Goal: Communication & Community: Answer question/provide support

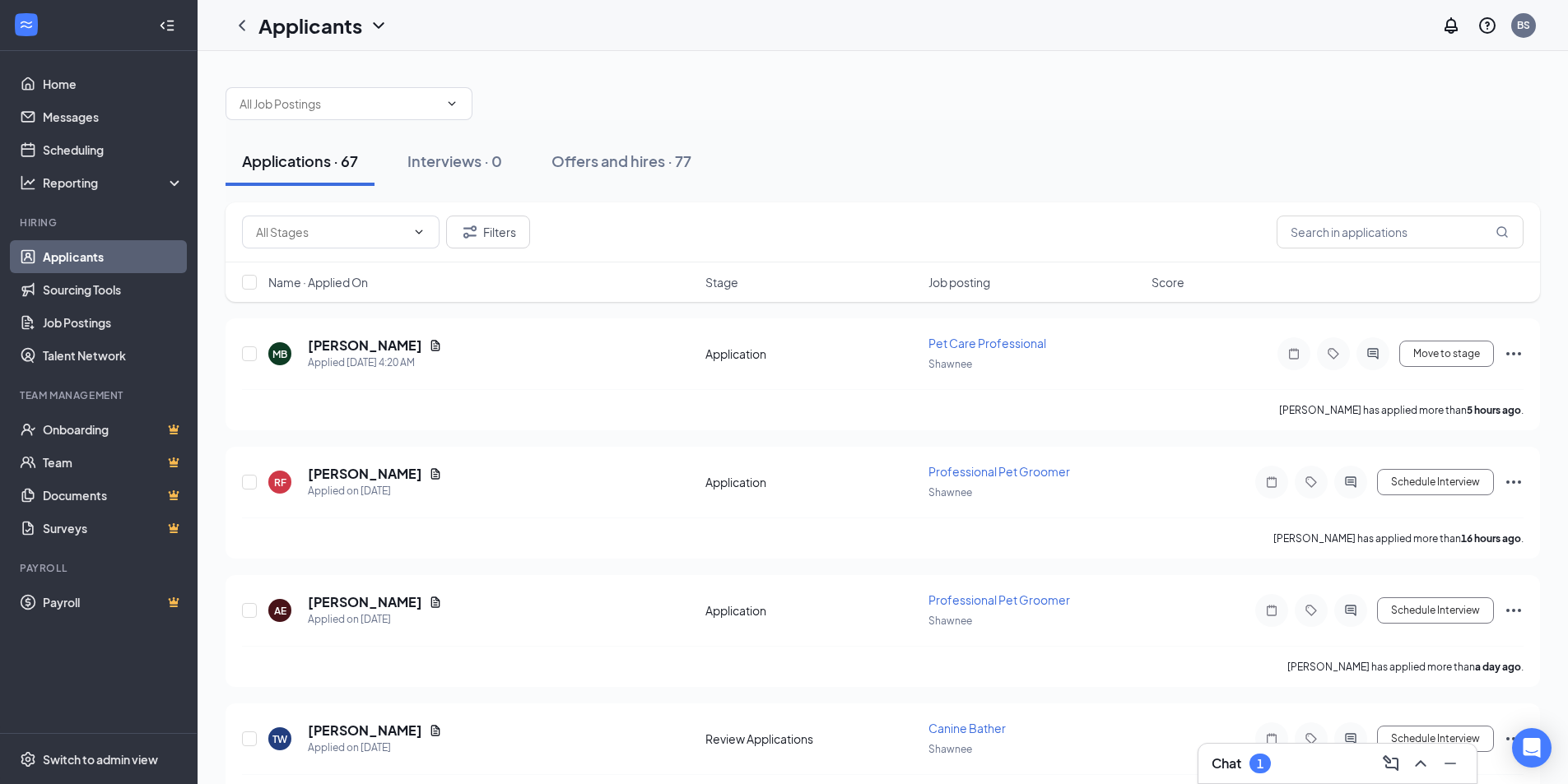
click at [1248, 759] on div "Chat 1" at bounding box center [1241, 763] width 60 height 20
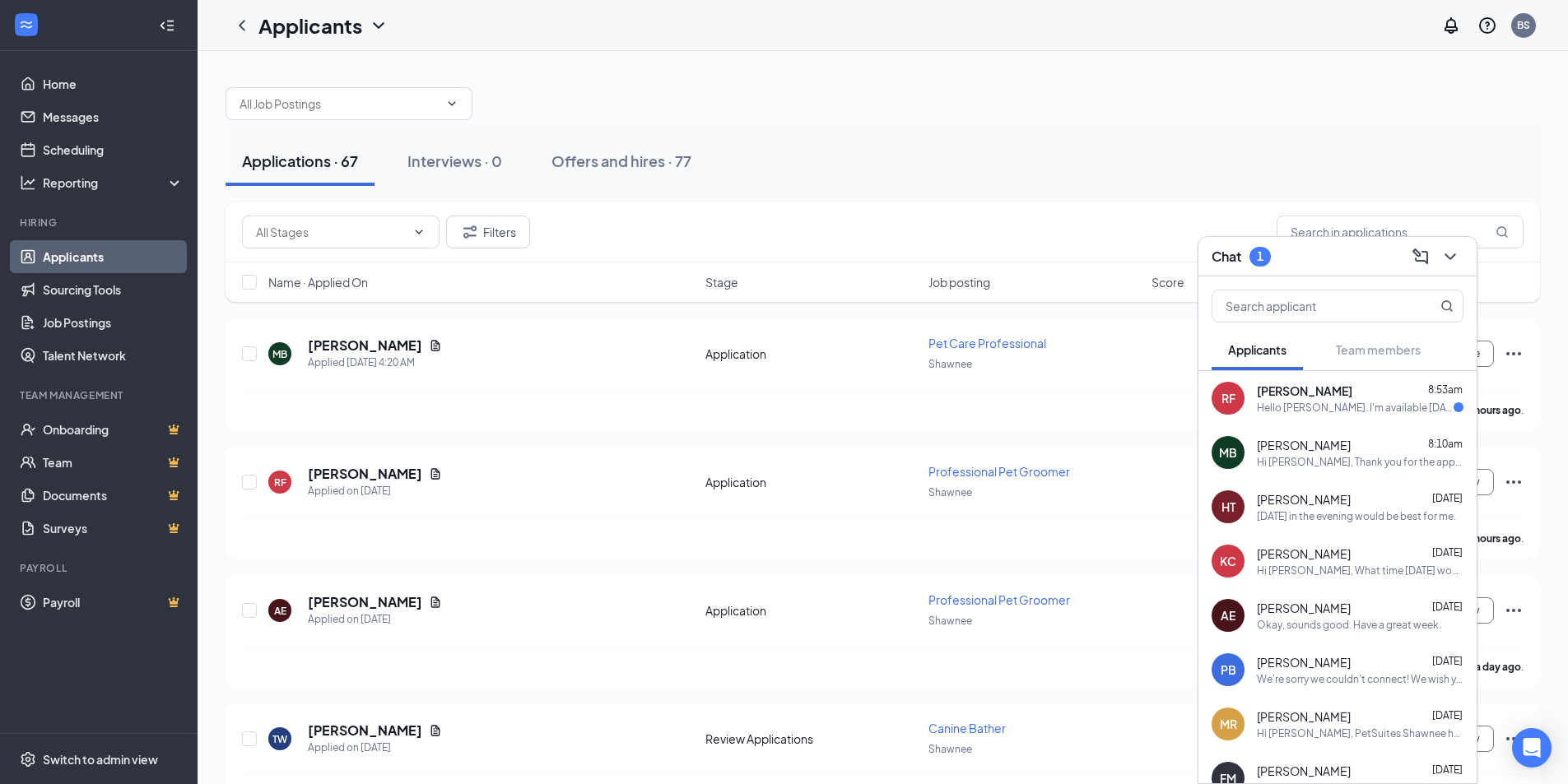
click at [1314, 394] on span "[PERSON_NAME]" at bounding box center [1305, 391] width 96 height 16
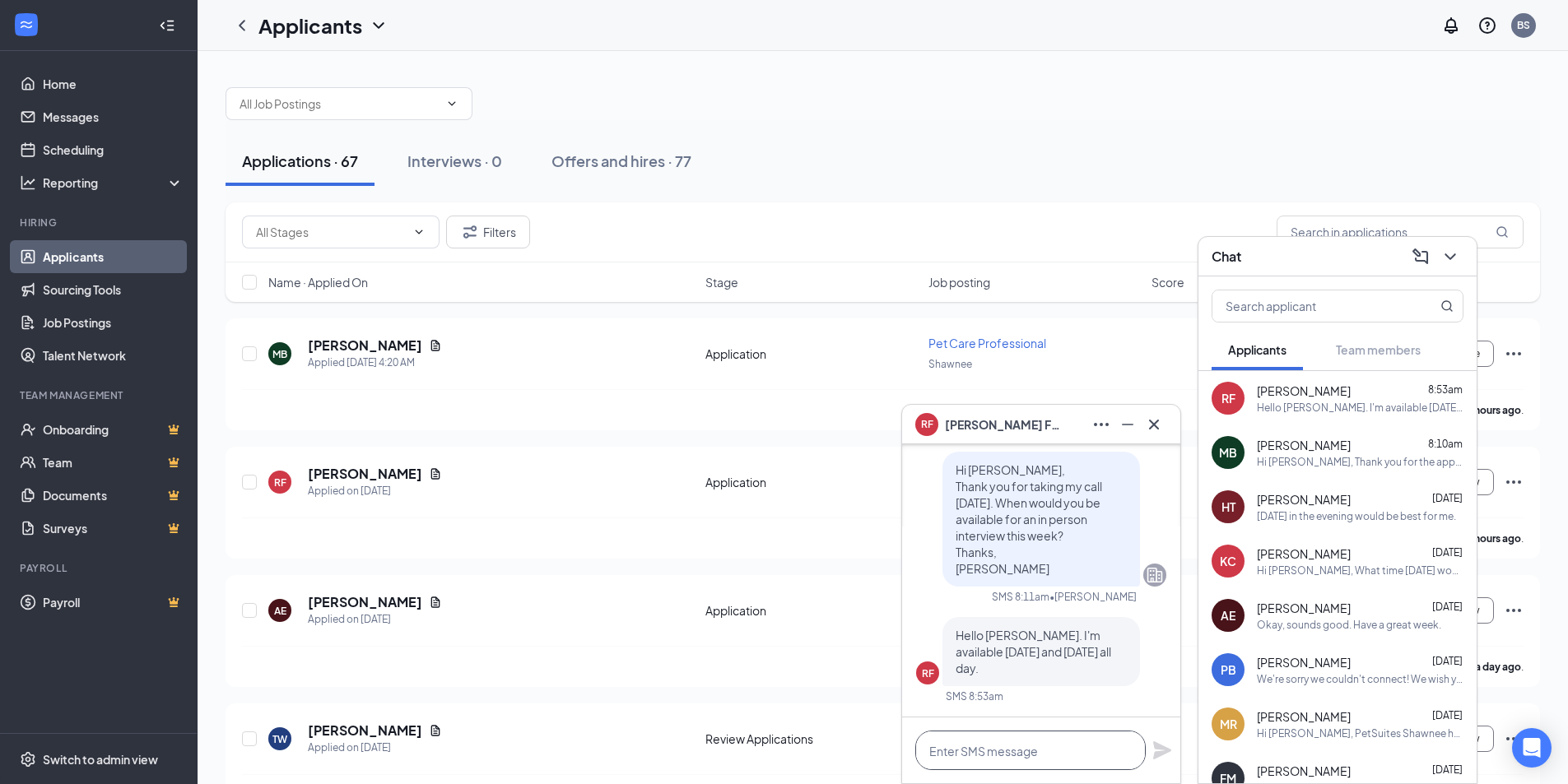
click at [1039, 746] on textarea at bounding box center [1030, 751] width 230 height 40
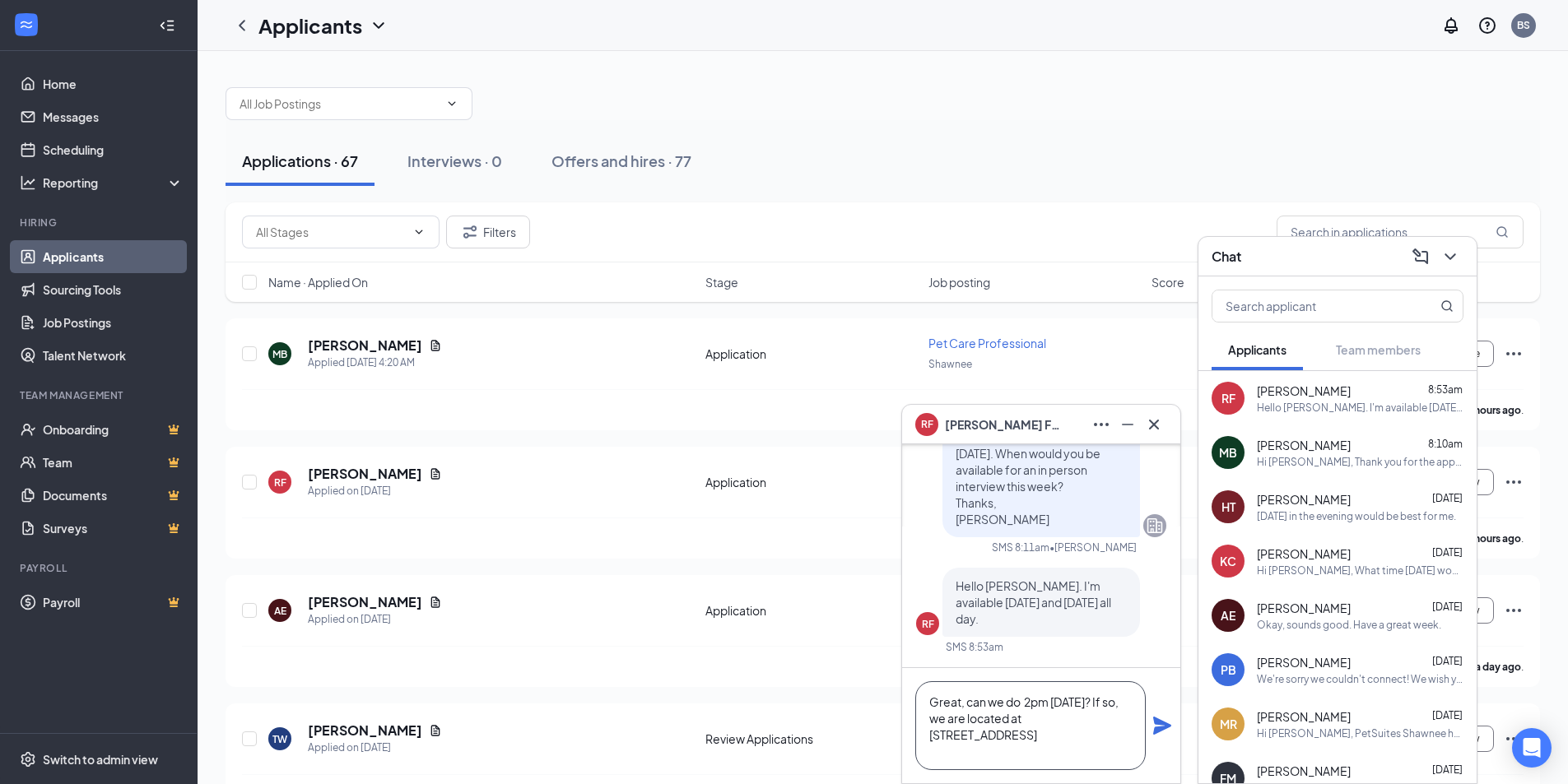
type textarea "Great, can we do 2pm [DATE]? If so, we are located at [STREET_ADDRESS]"
click at [1156, 725] on icon "Plane" at bounding box center [1163, 725] width 20 height 20
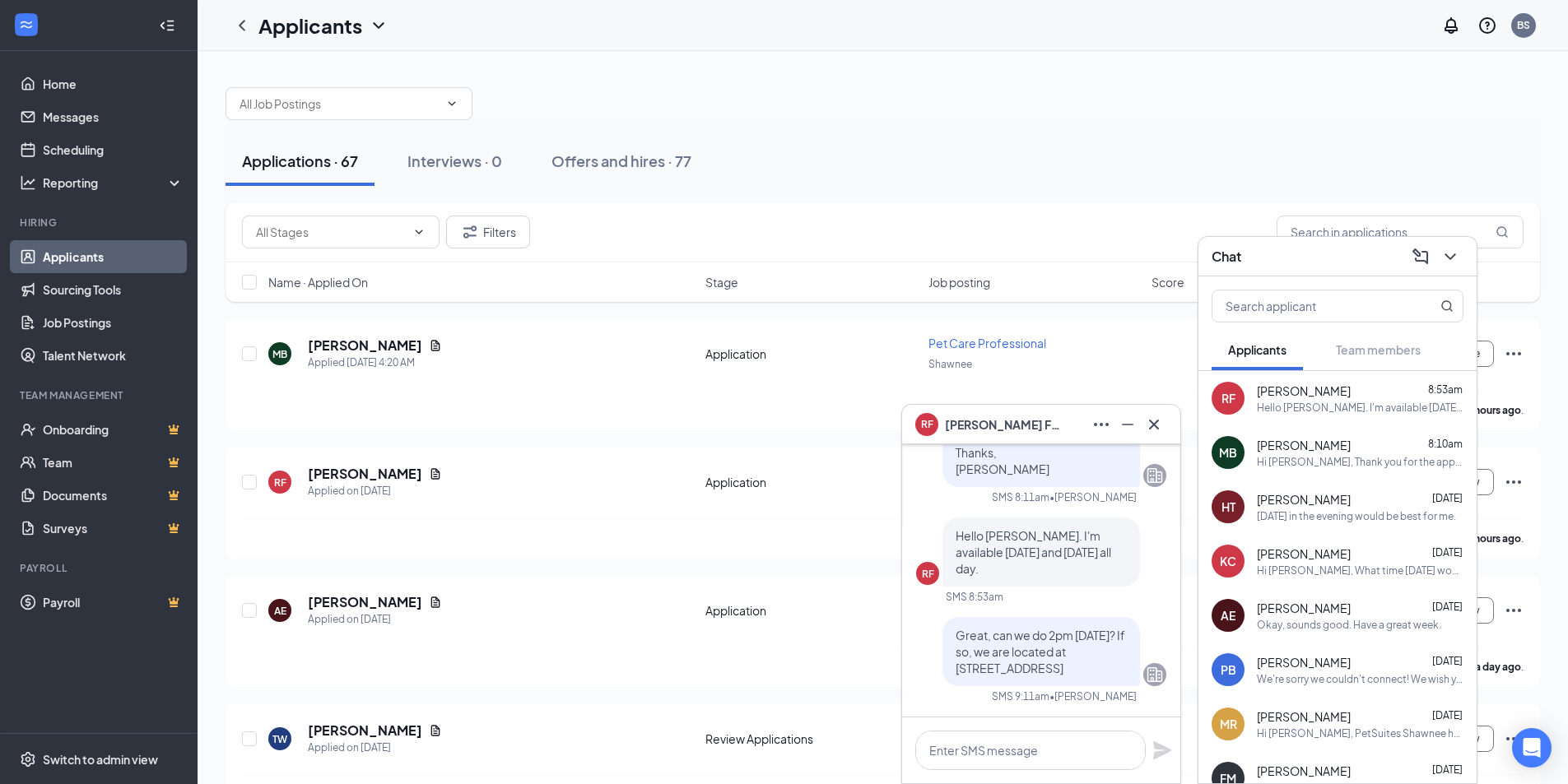
scroll to position [0, 0]
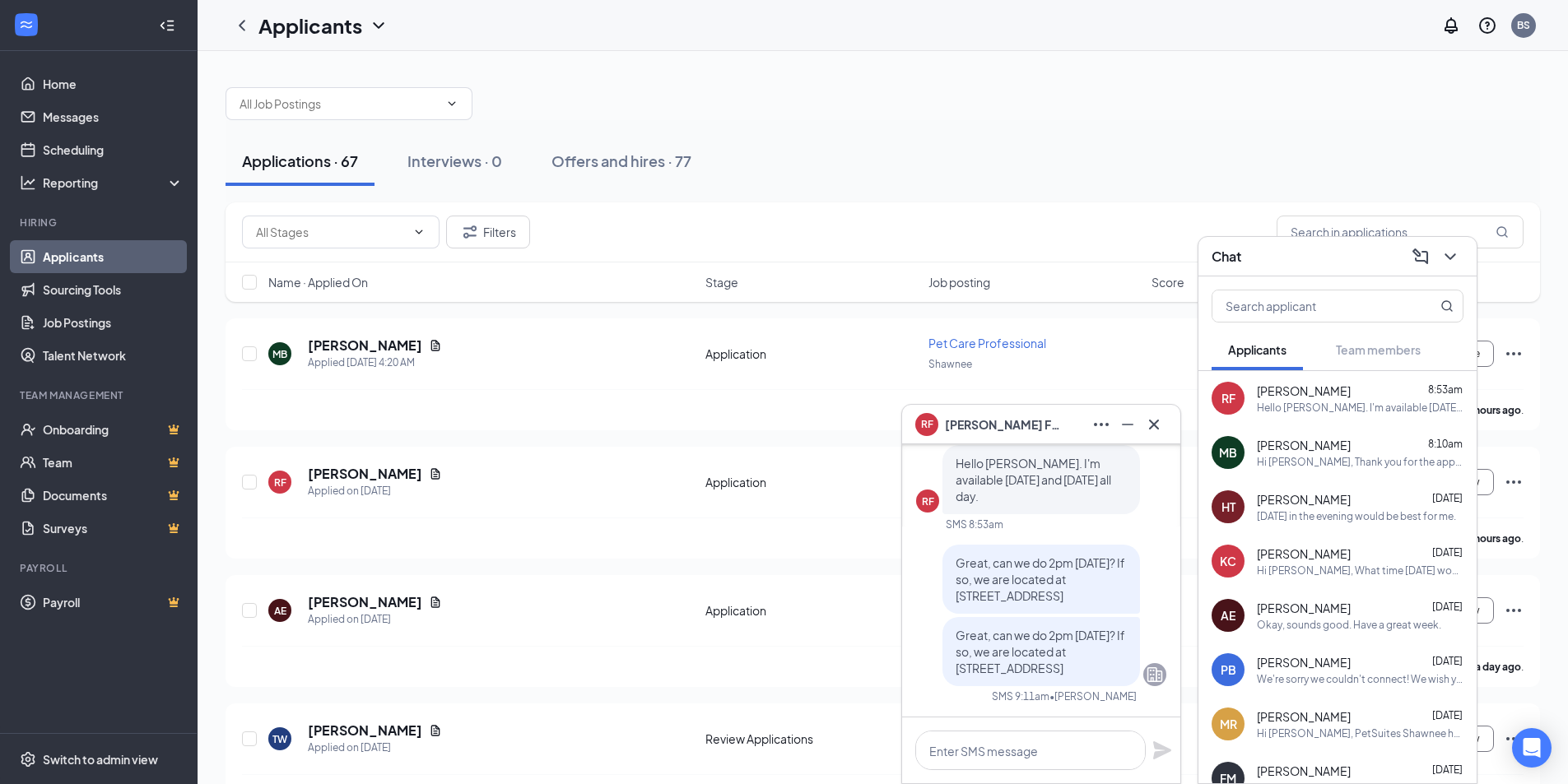
click at [1336, 677] on div "We're sorry we couldn't connect! We wish you luck in your job search and future…" at bounding box center [1360, 679] width 207 height 14
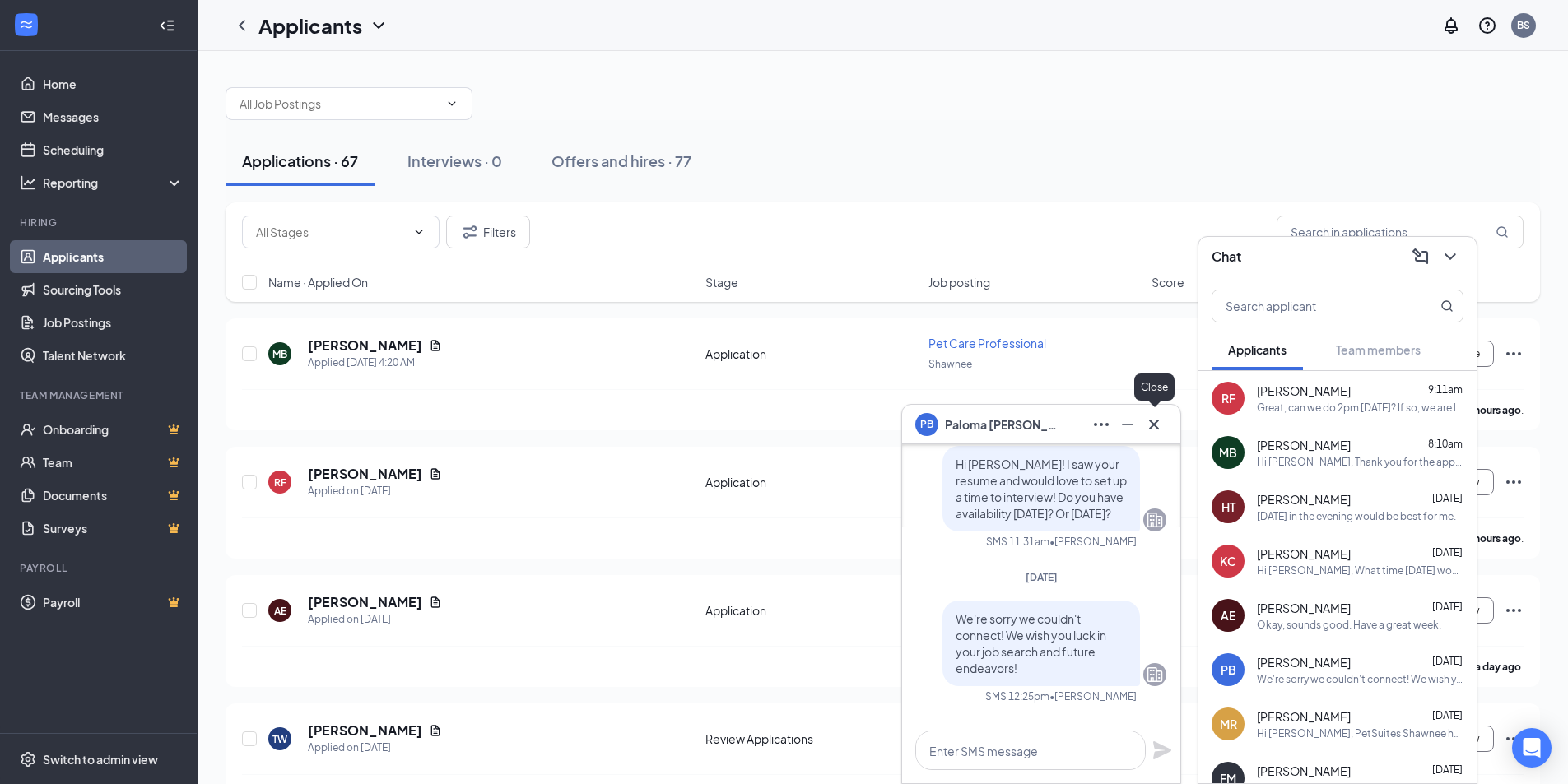
click at [1154, 427] on icon "Cross" at bounding box center [1155, 425] width 20 height 20
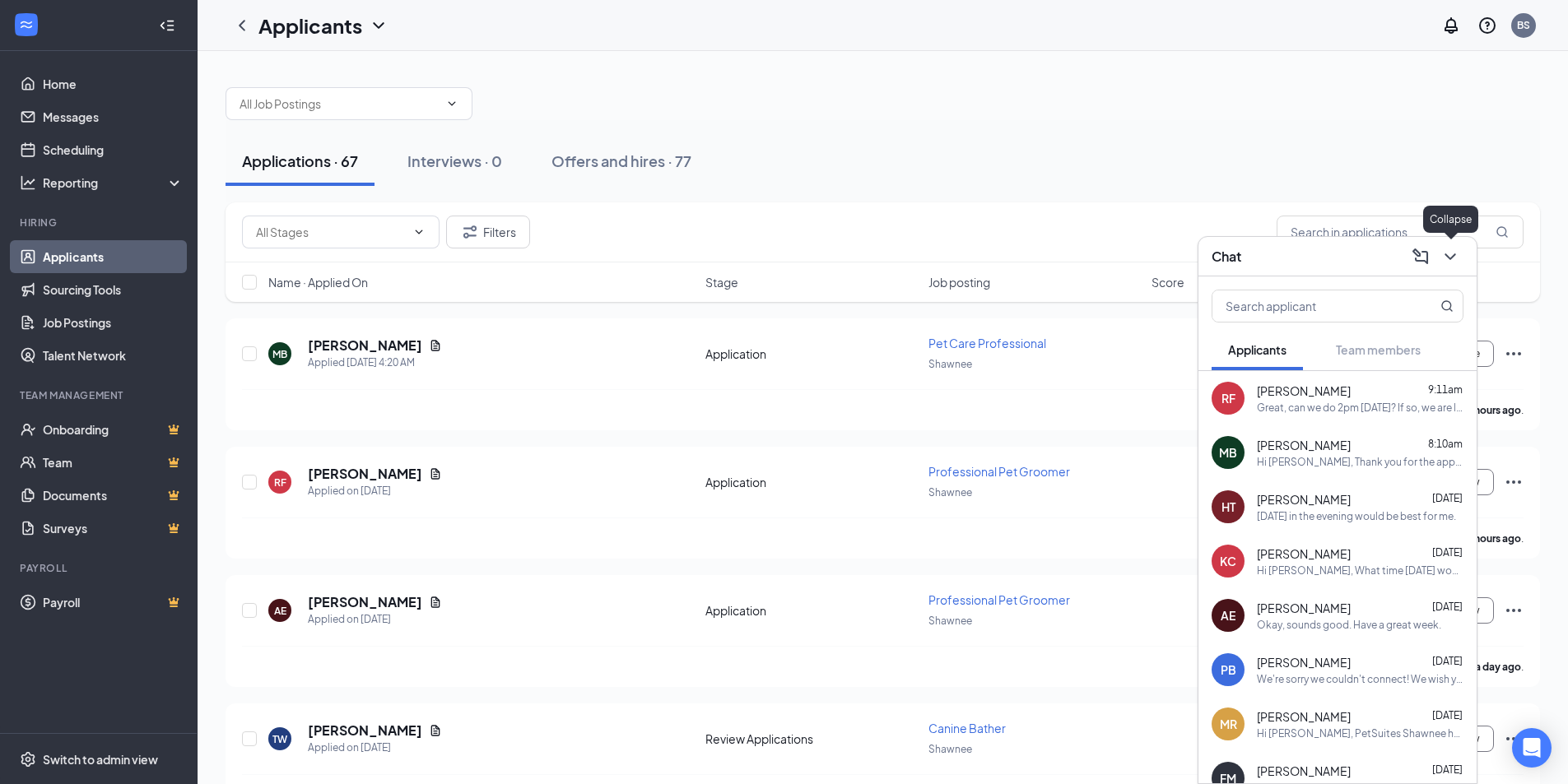
click at [1452, 251] on icon "ChevronDown" at bounding box center [1451, 257] width 20 height 20
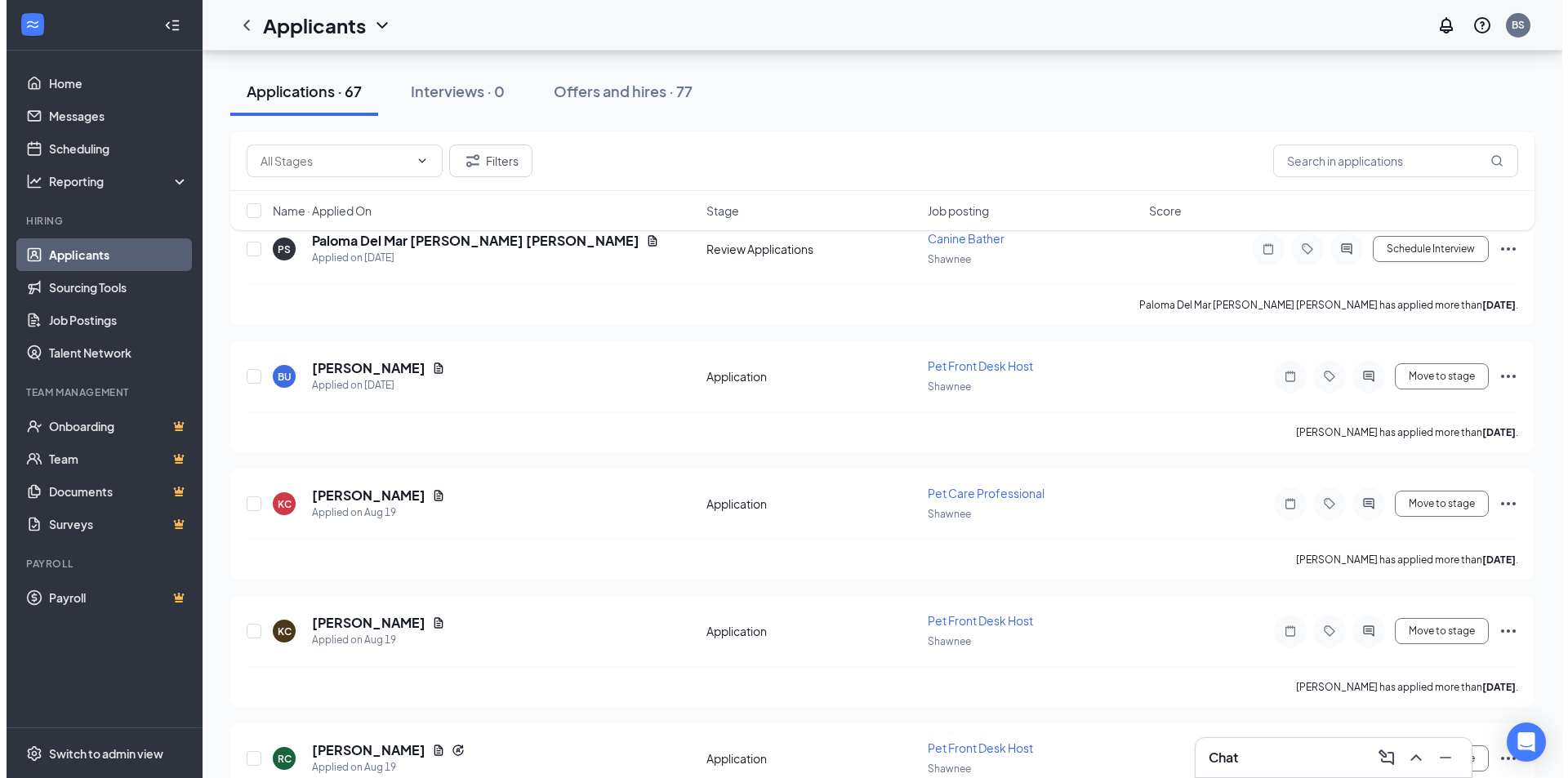
scroll to position [1306, 0]
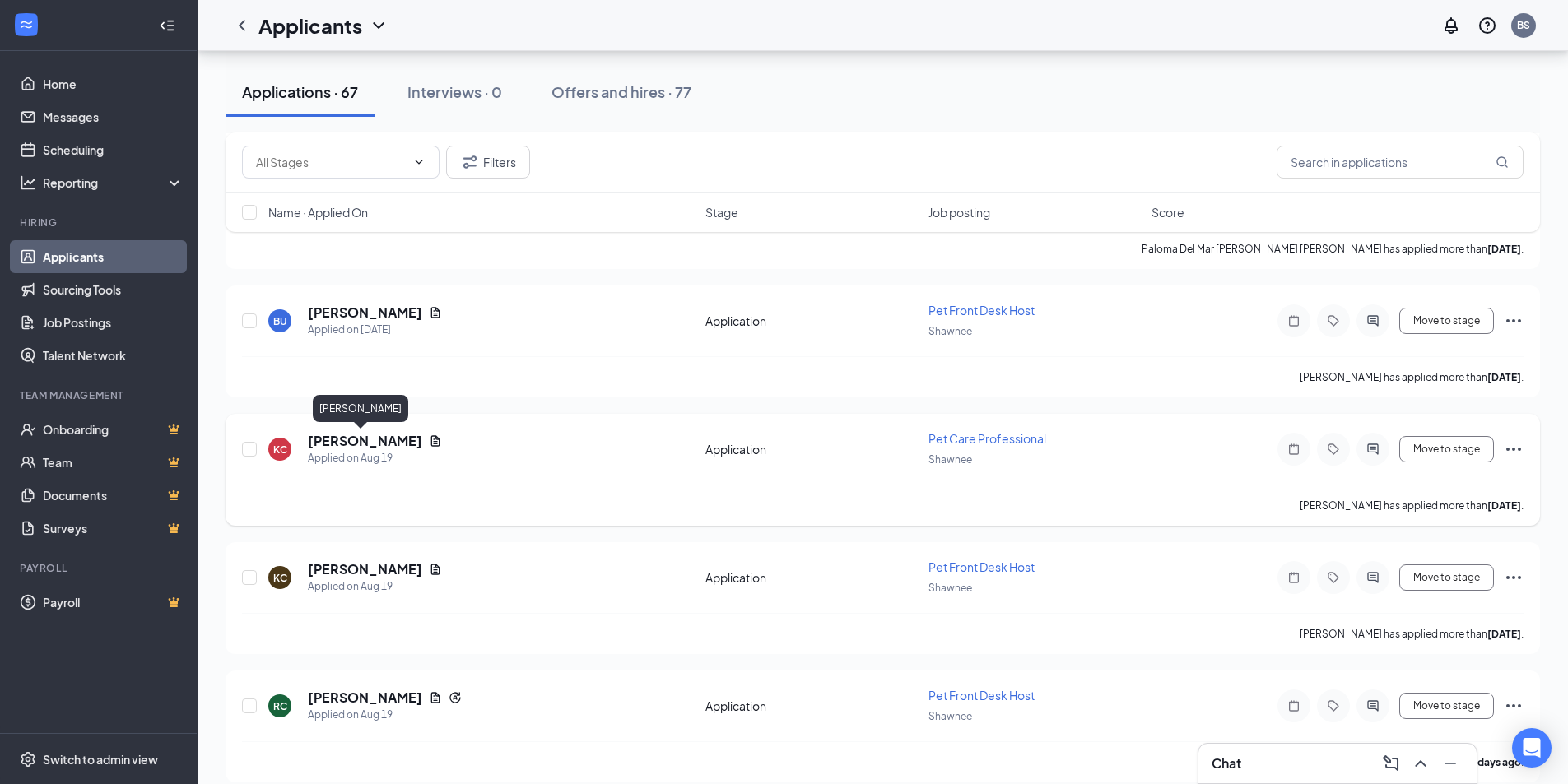
click at [370, 440] on h5 "[PERSON_NAME]" at bounding box center [365, 441] width 115 height 18
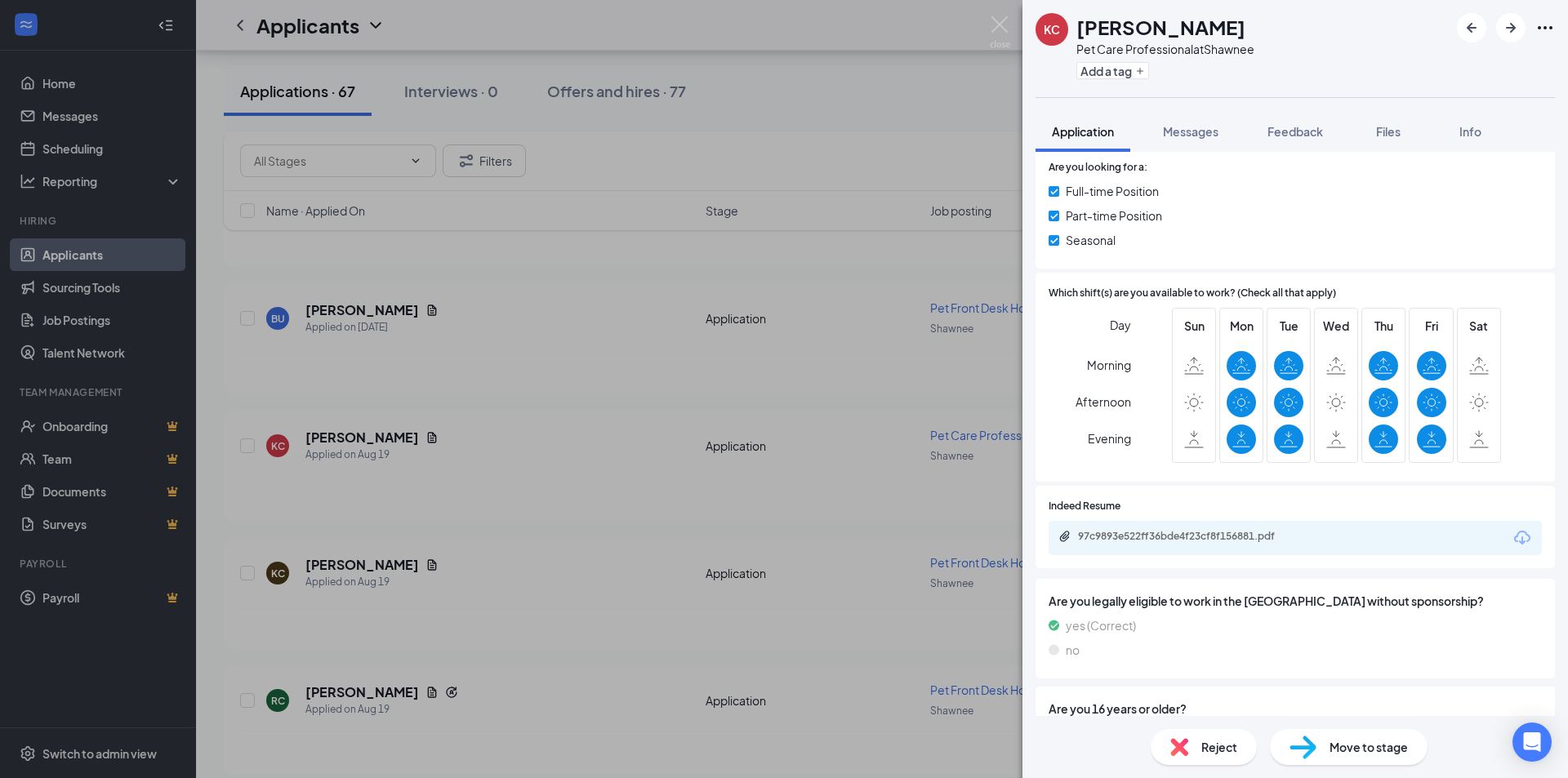
scroll to position [327, 0]
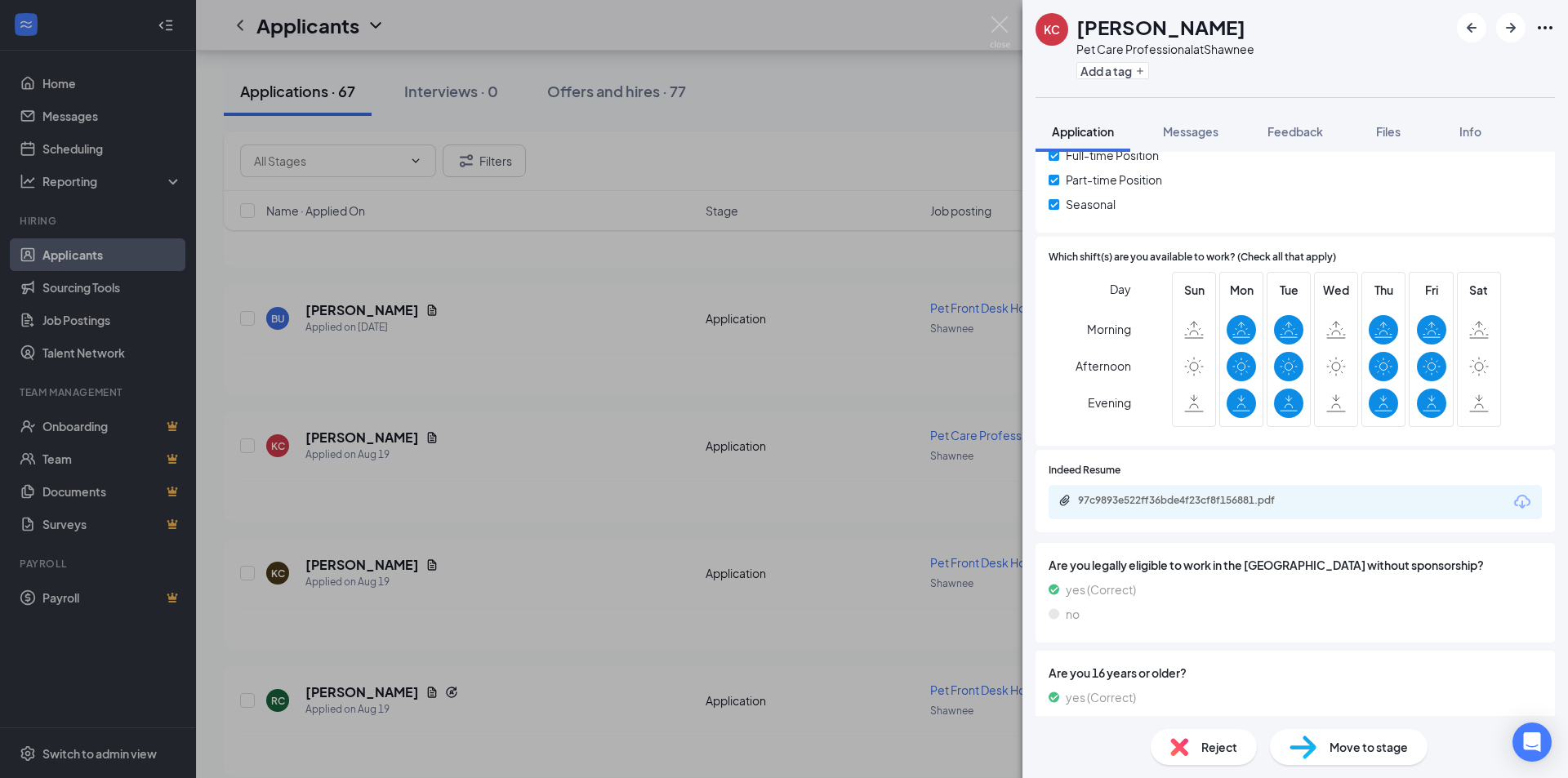
click at [615, 475] on div "[PERSON_NAME] [PERSON_NAME] Pet Care Professional at Shawnee Add a tag Applicat…" at bounding box center [784, 389] width 1568 height 778
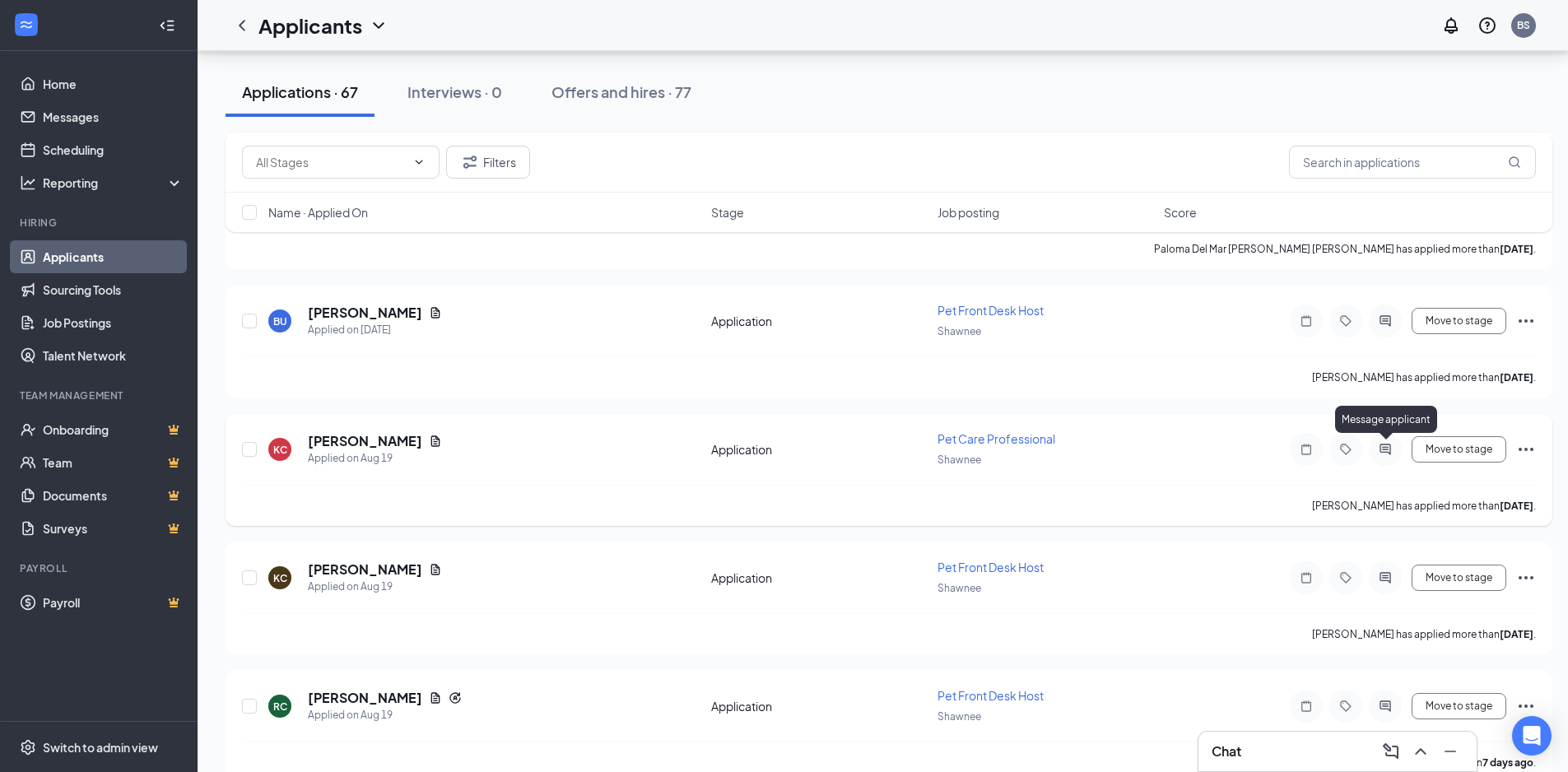
click at [1383, 454] on icon "ActiveChat" at bounding box center [1386, 450] width 20 height 14
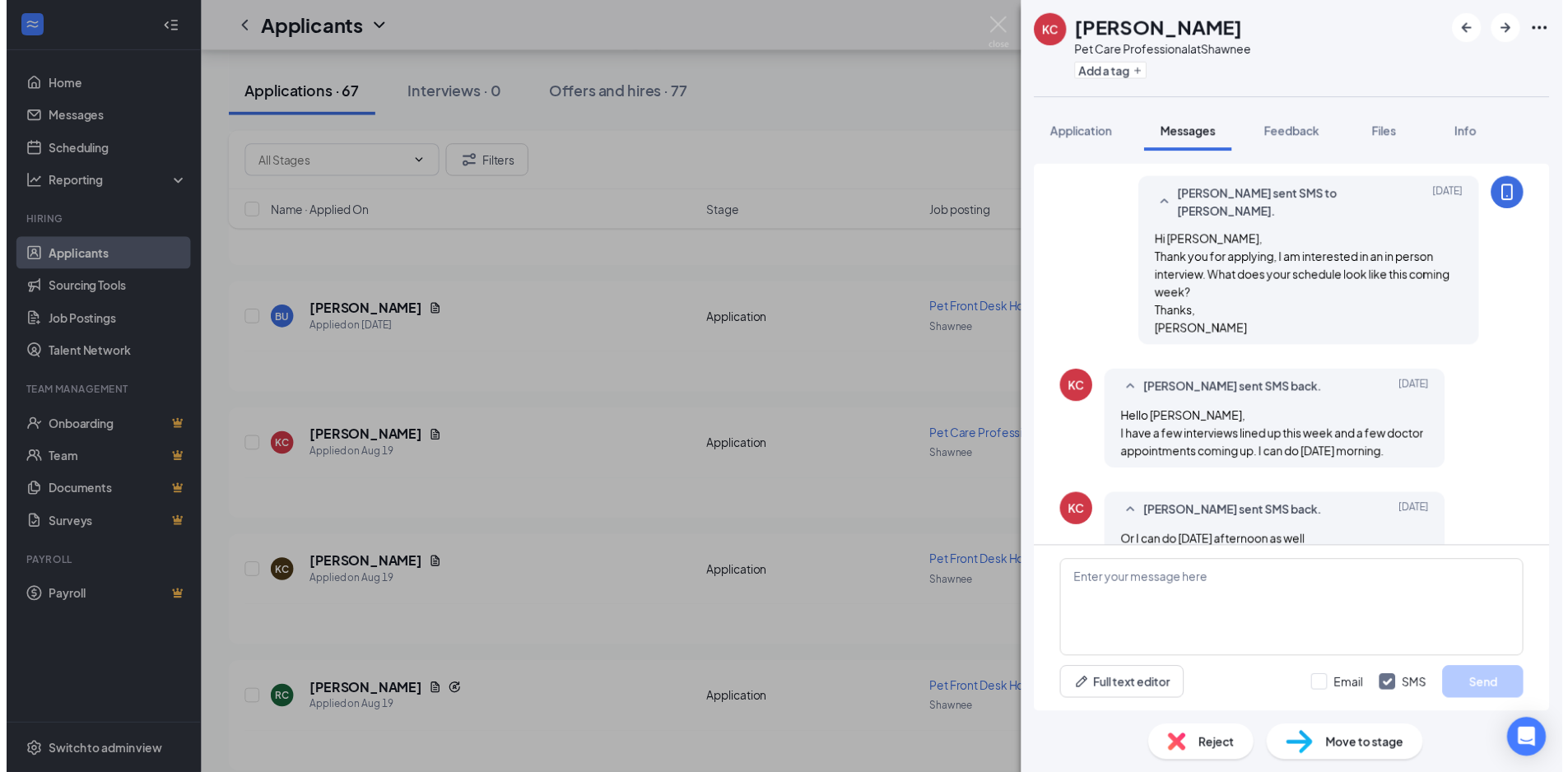
scroll to position [290, 0]
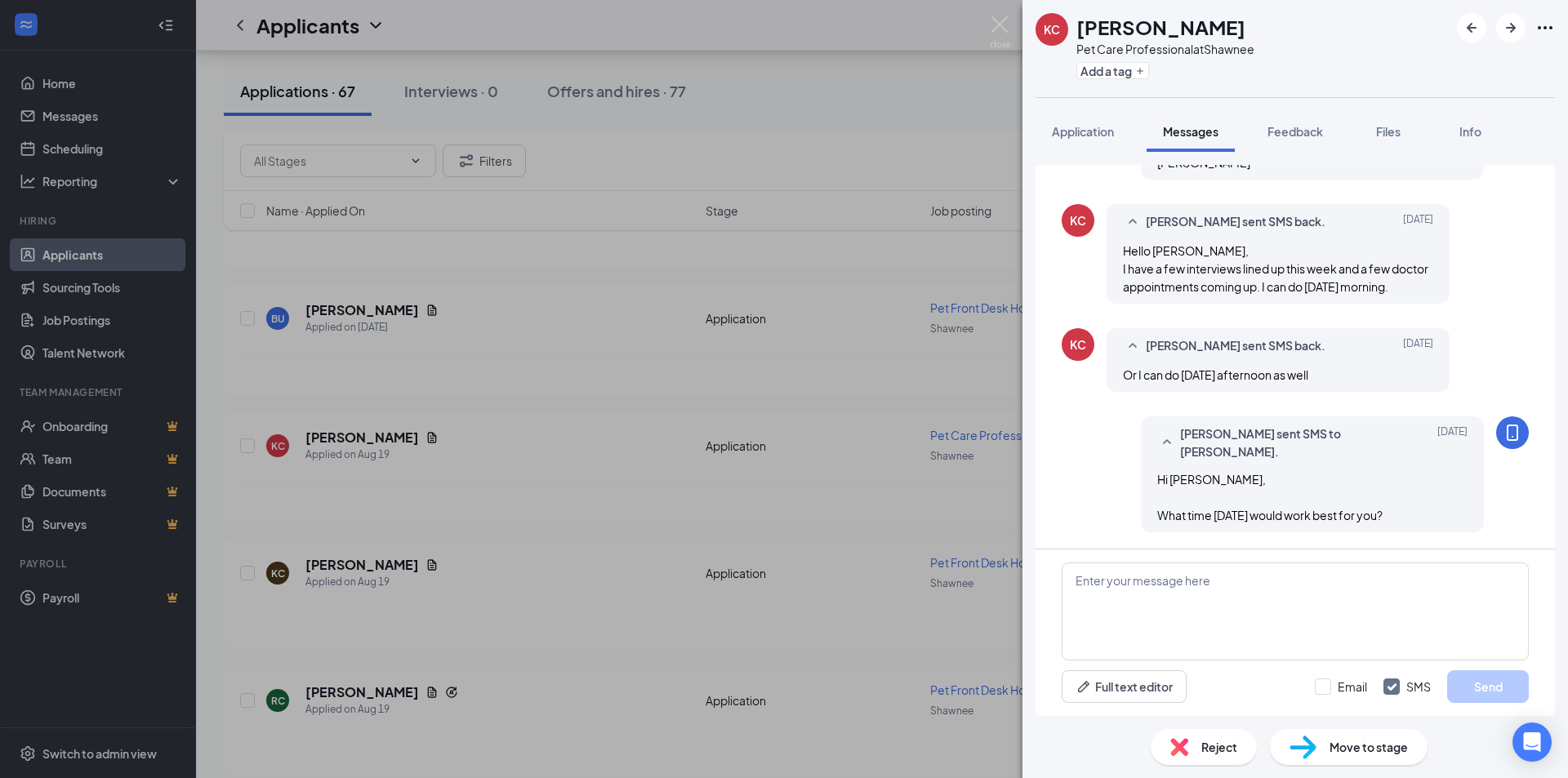
drag, startPoint x: 500, startPoint y: 524, endPoint x: 517, endPoint y: 528, distance: 17.5
click at [504, 525] on div "[PERSON_NAME] [PERSON_NAME] Pet Care Professional at Shawnee Add a tag Applicat…" at bounding box center [784, 389] width 1568 height 778
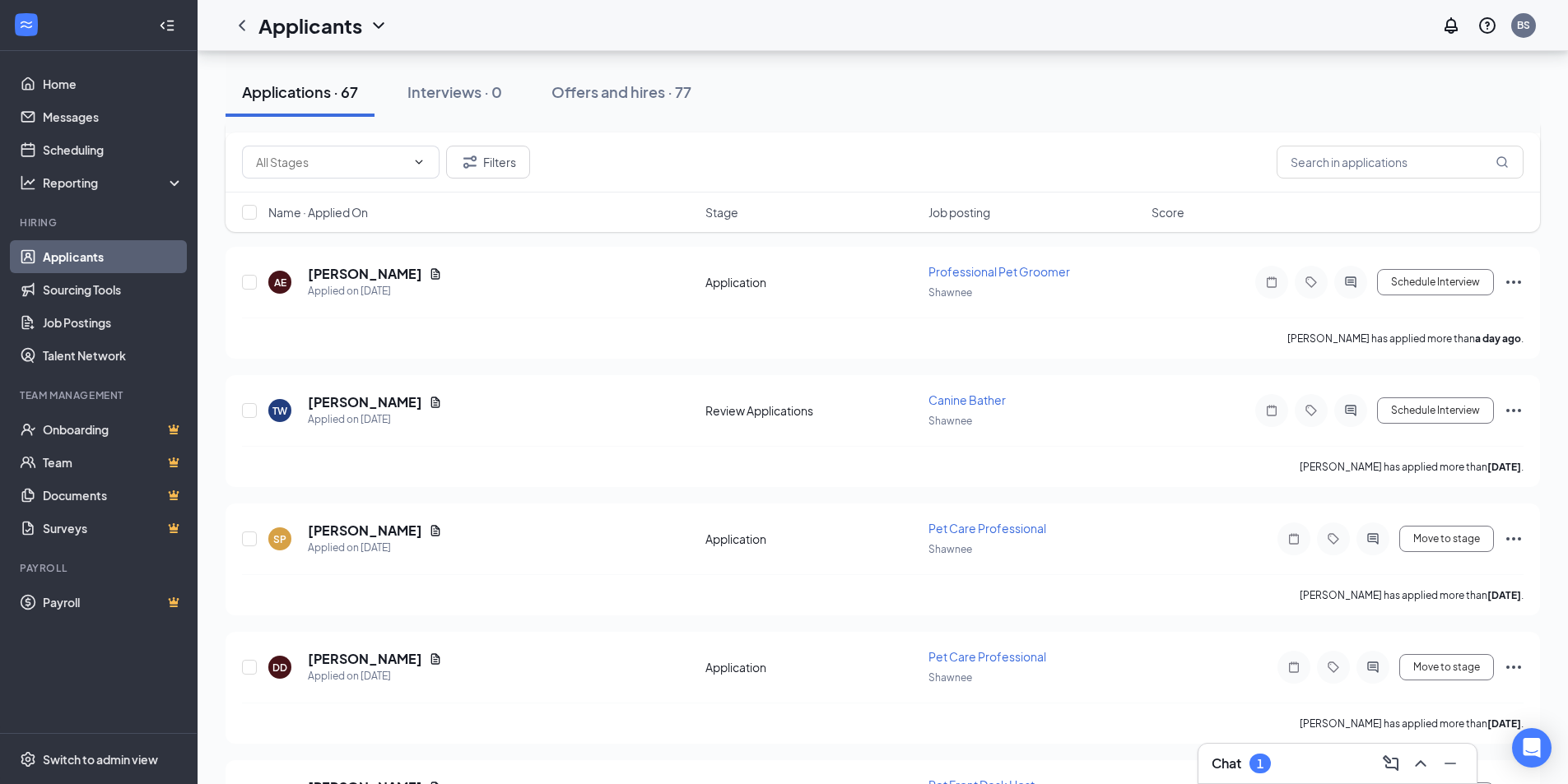
scroll to position [329, 0]
click at [1246, 767] on div "Chat 1" at bounding box center [1241, 763] width 60 height 20
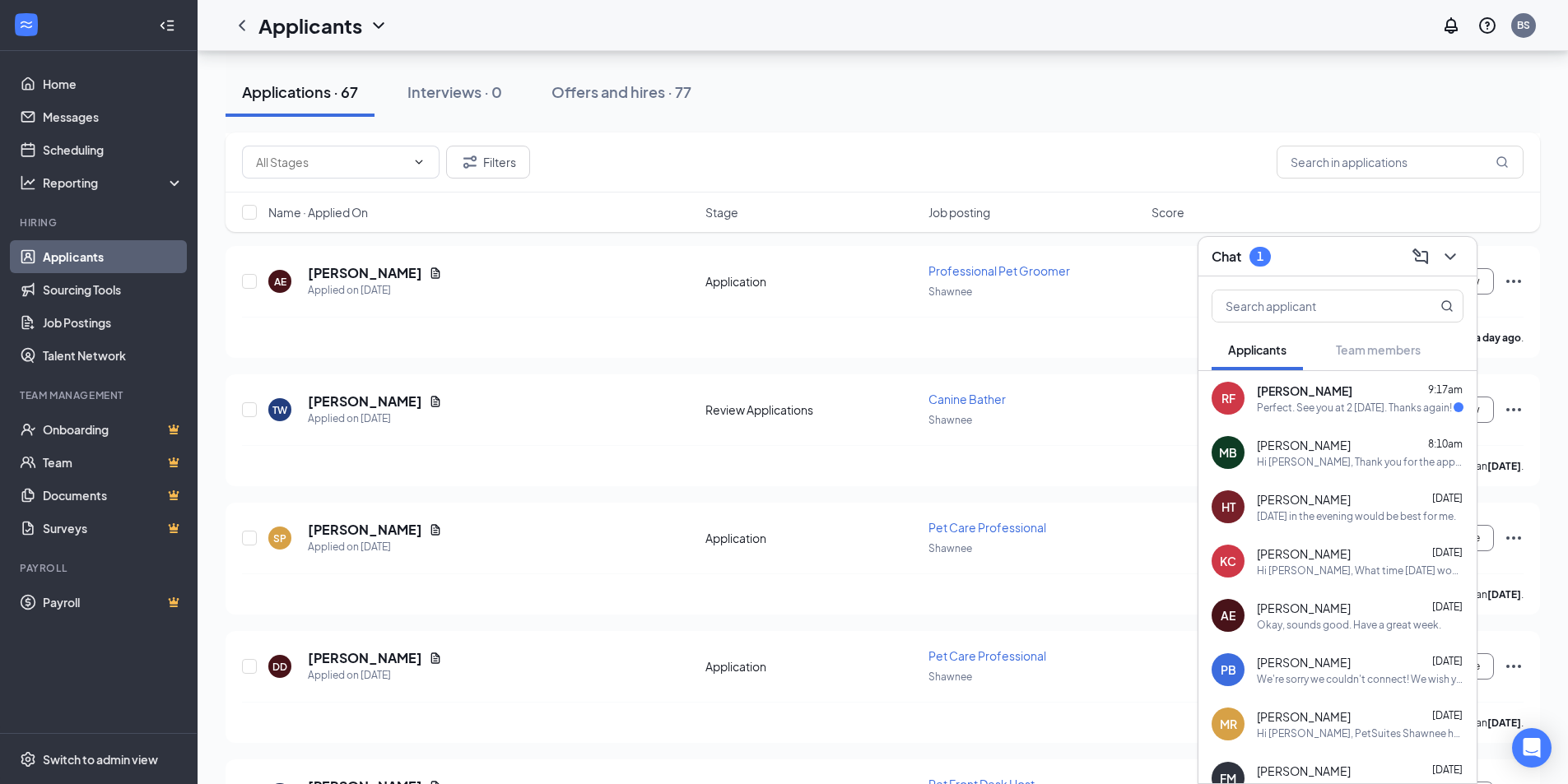
click at [1315, 408] on div "Perfect. See you at 2 [DATE]. Thanks again!" at bounding box center [1355, 408] width 195 height 14
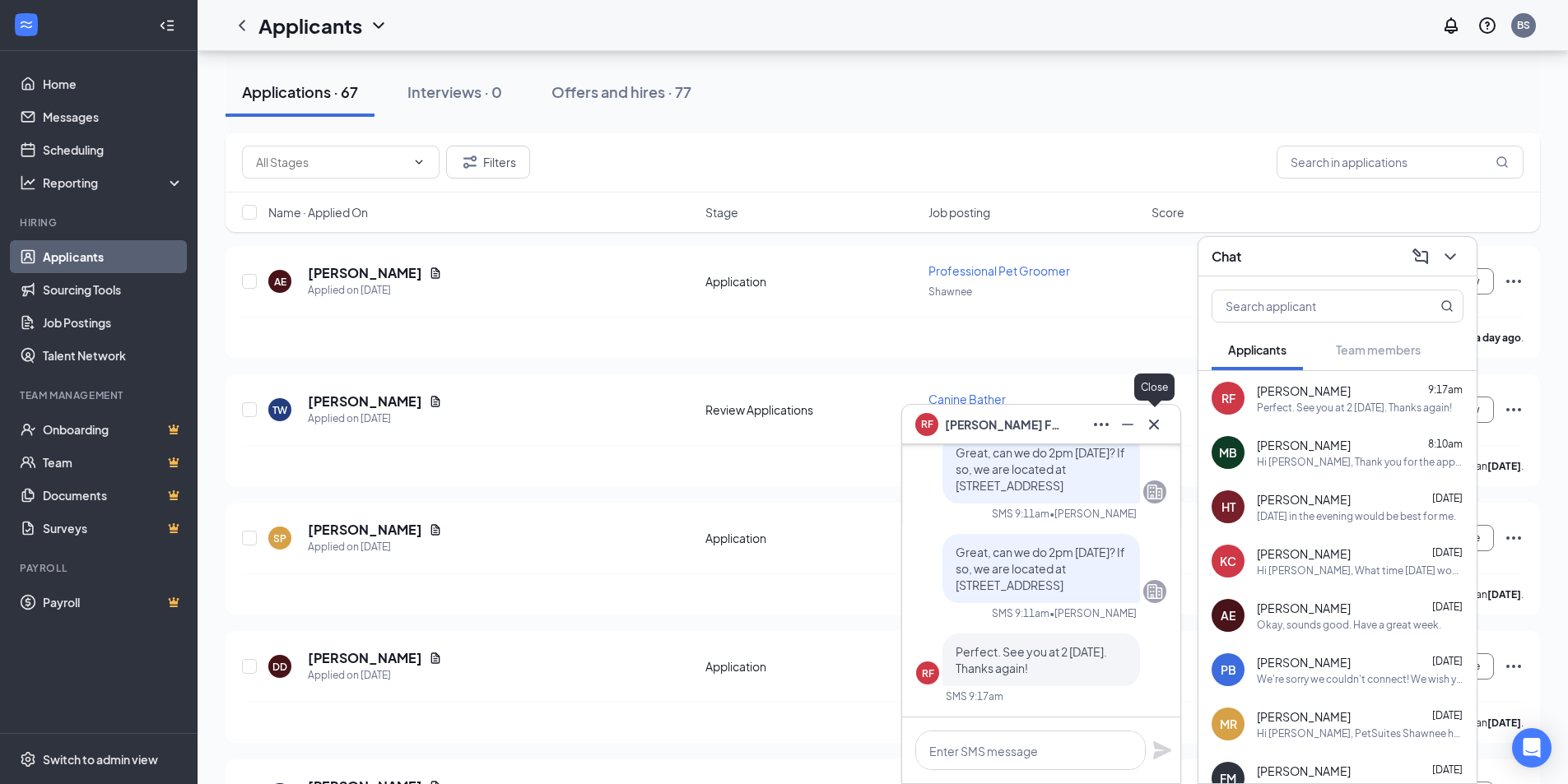
click at [1150, 425] on icon "Cross" at bounding box center [1155, 425] width 20 height 20
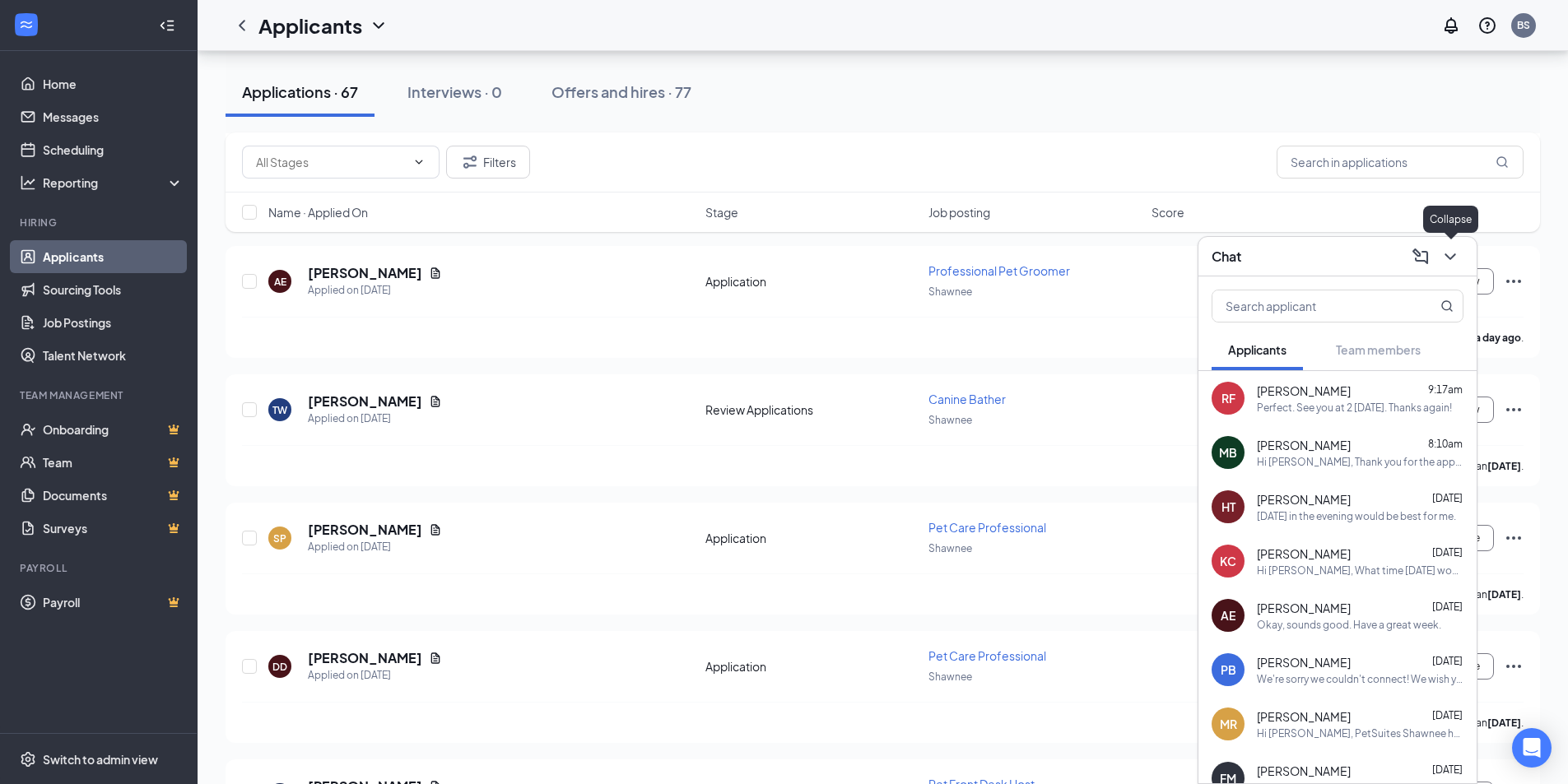
click at [1451, 257] on icon "ChevronDown" at bounding box center [1451, 256] width 11 height 6
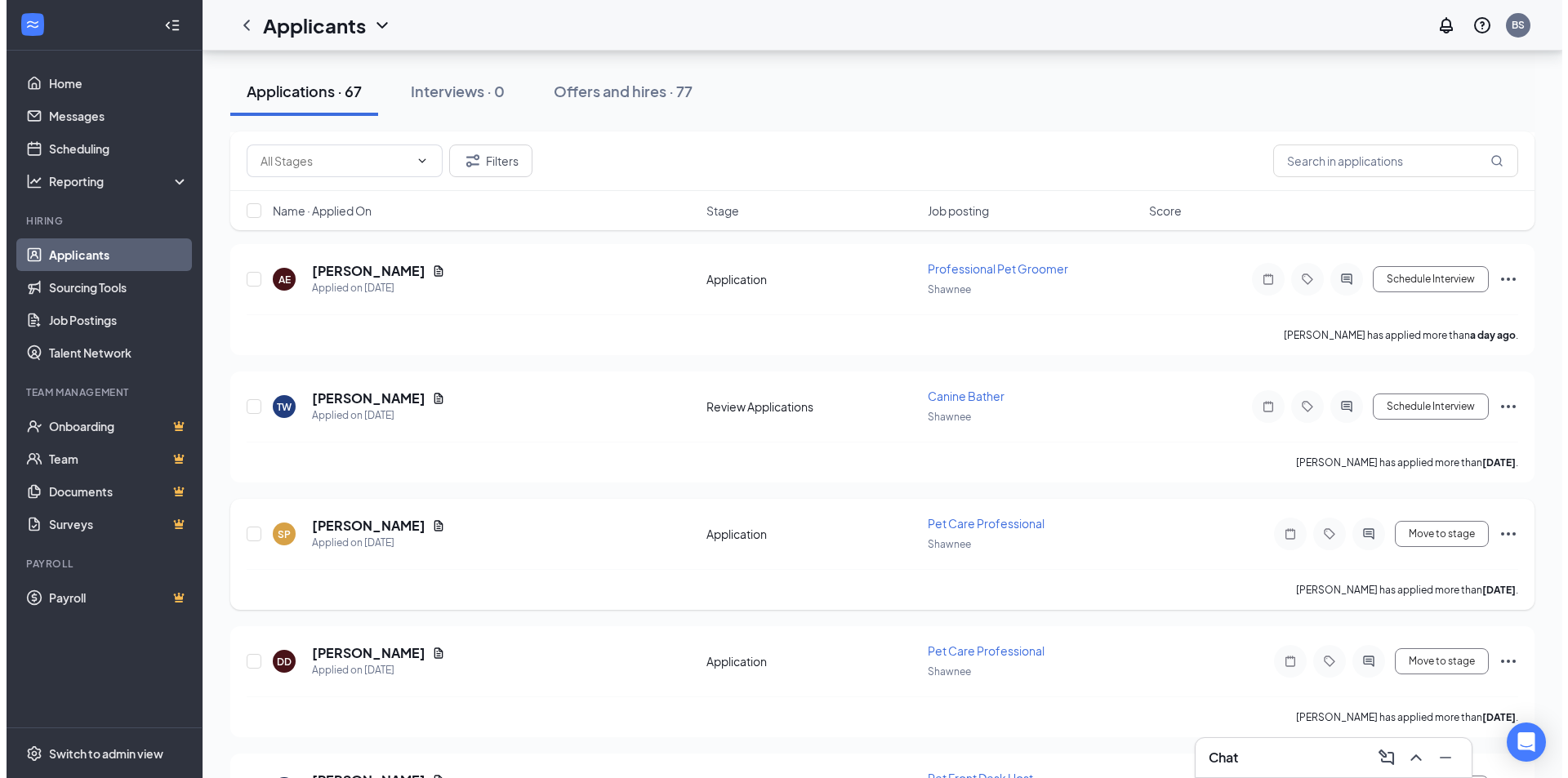
scroll to position [0, 0]
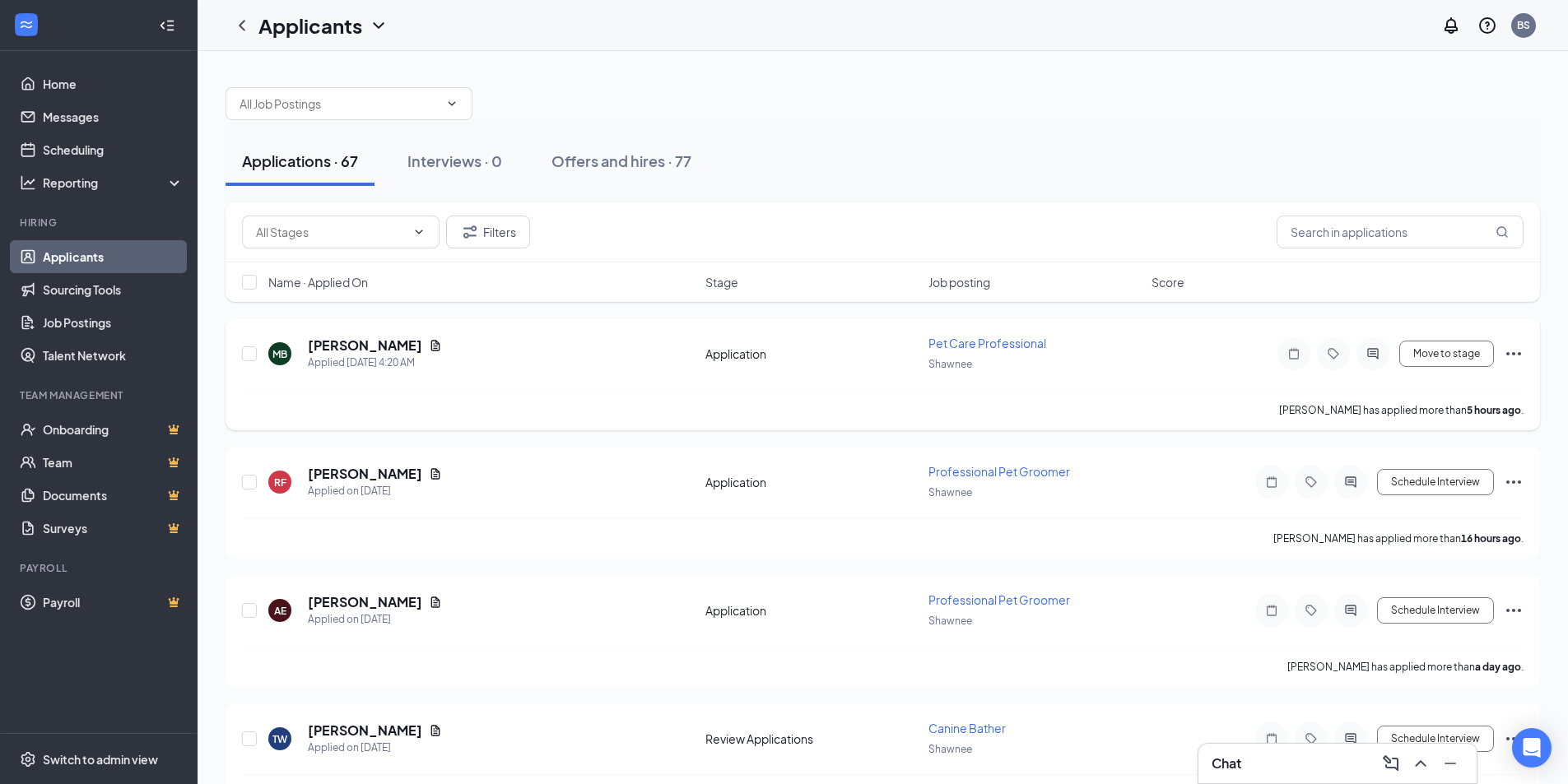
click at [979, 345] on span "Pet Care Professional" at bounding box center [988, 343] width 117 height 14
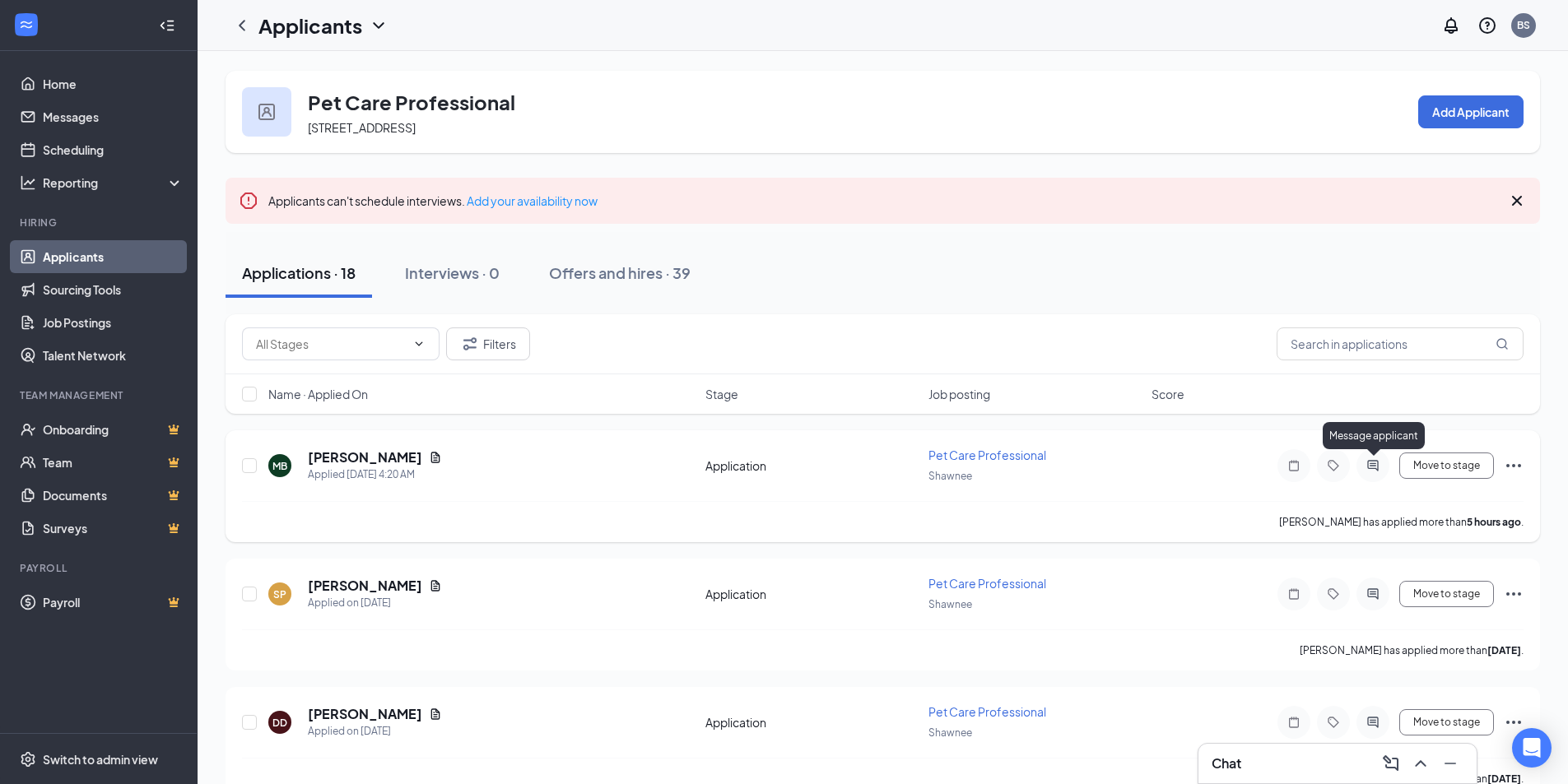
click at [1372, 463] on icon "ActiveChat" at bounding box center [1373, 466] width 11 height 11
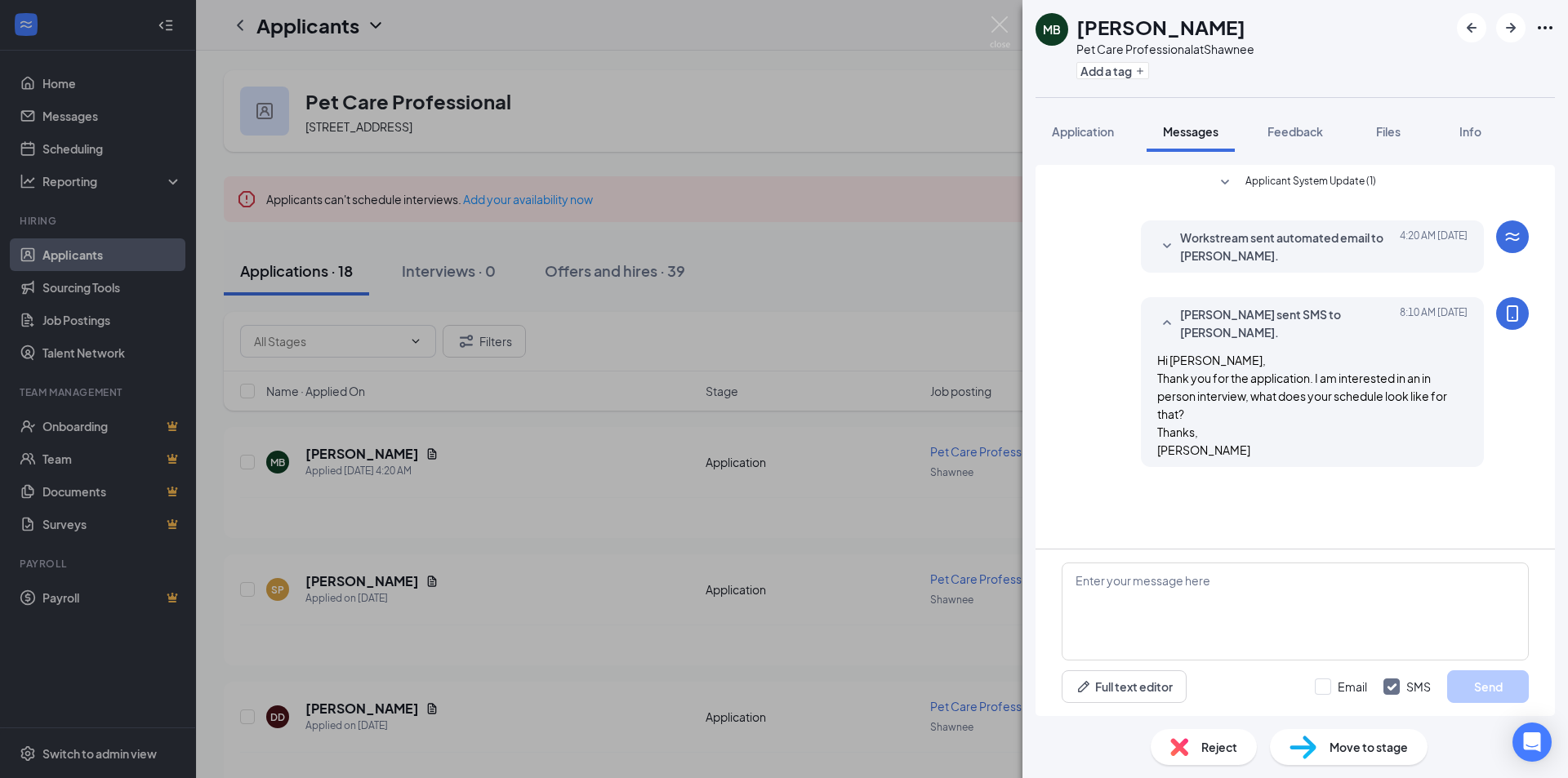
click at [694, 321] on div "MB [PERSON_NAME] Pet Care Professional at Shawnee Add a tag Application Message…" at bounding box center [784, 389] width 1568 height 778
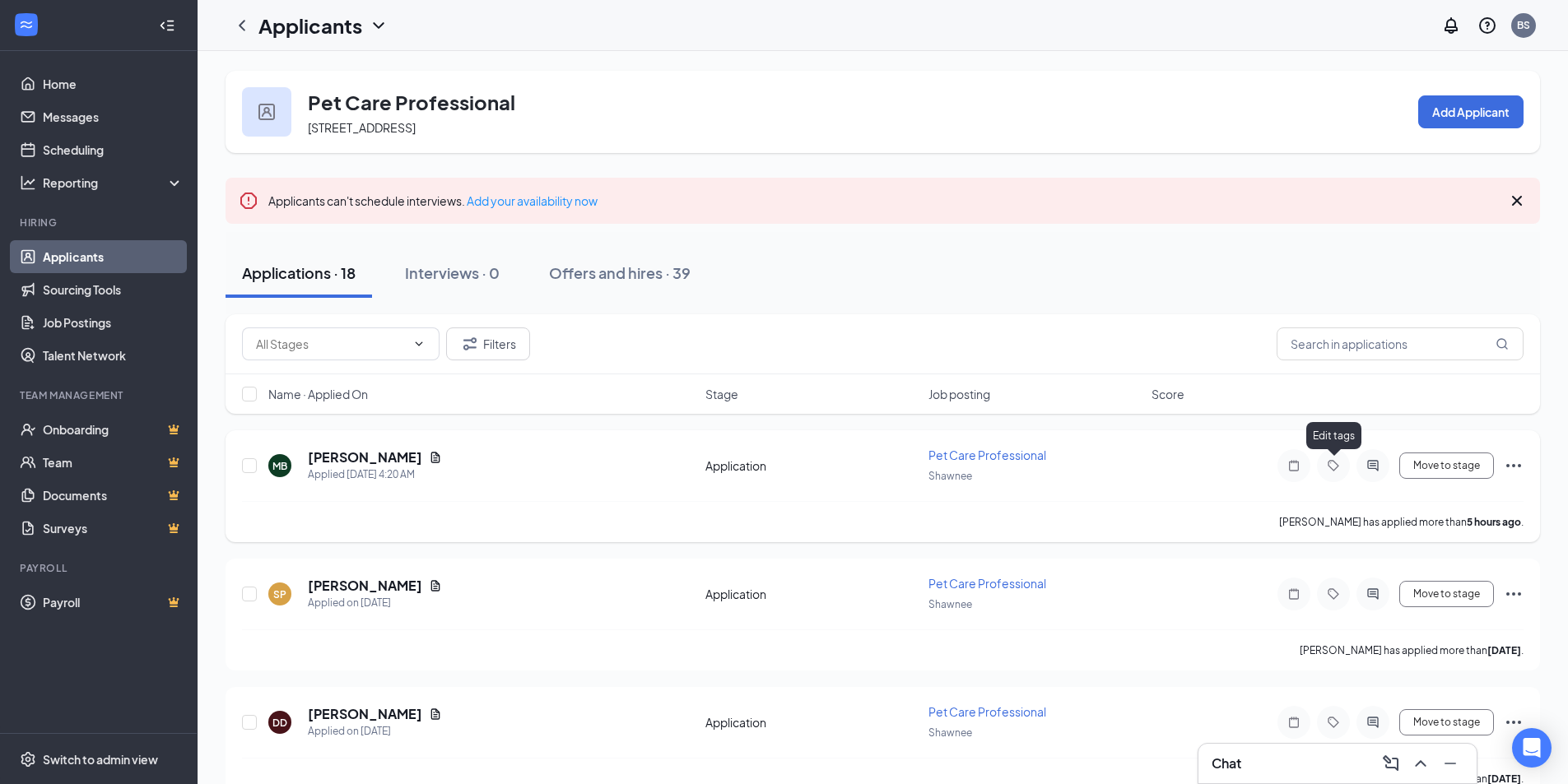
click at [1339, 464] on icon "Tag" at bounding box center [1333, 466] width 20 height 14
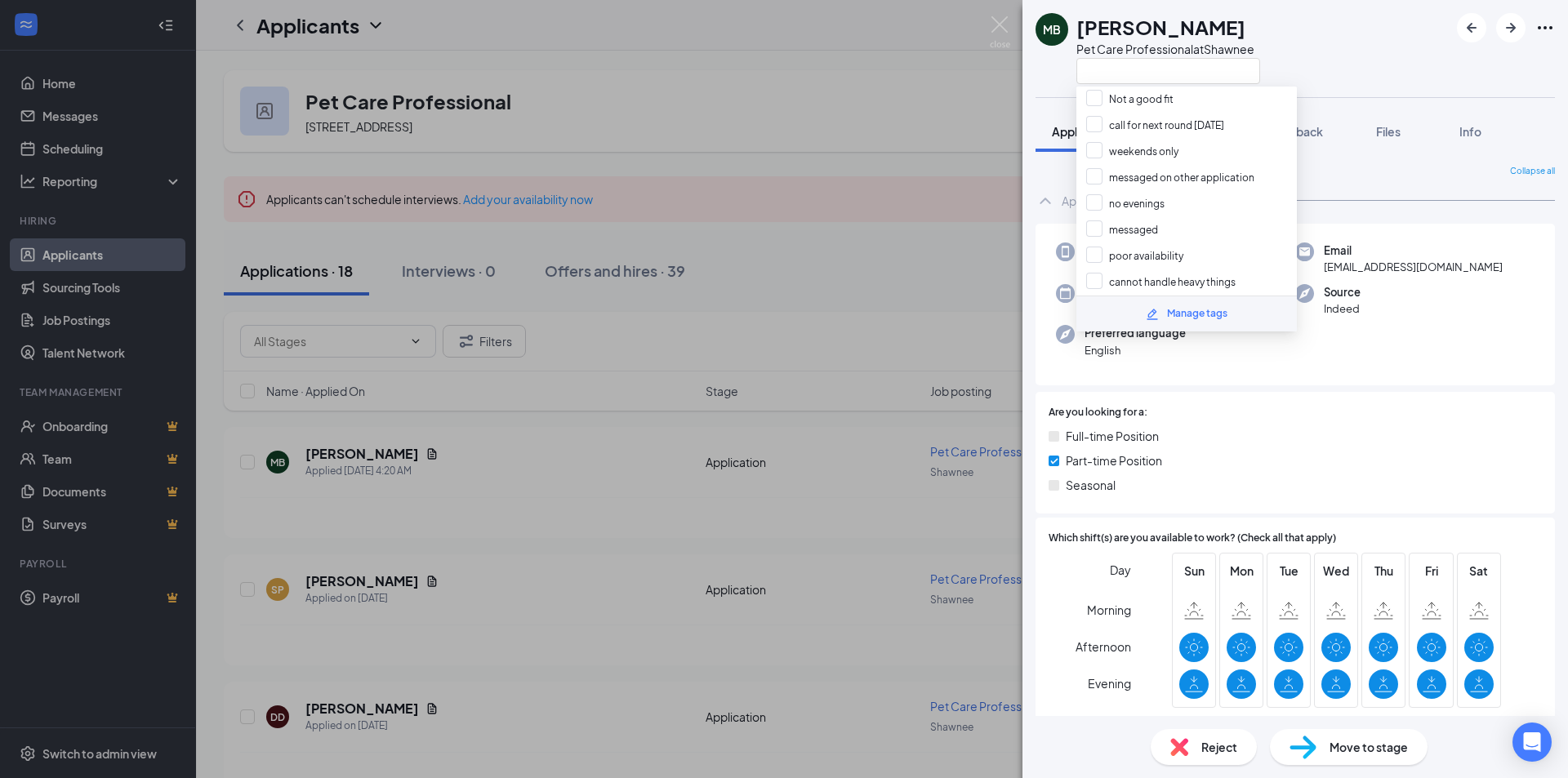
scroll to position [571, 0]
click at [1092, 146] on input "messaged" at bounding box center [1122, 148] width 72 height 18
checkbox input "true"
click at [606, 584] on div "MB [PERSON_NAME] Pet Care Professional at Shawnee Application Messages Feedback…" at bounding box center [784, 389] width 1568 height 778
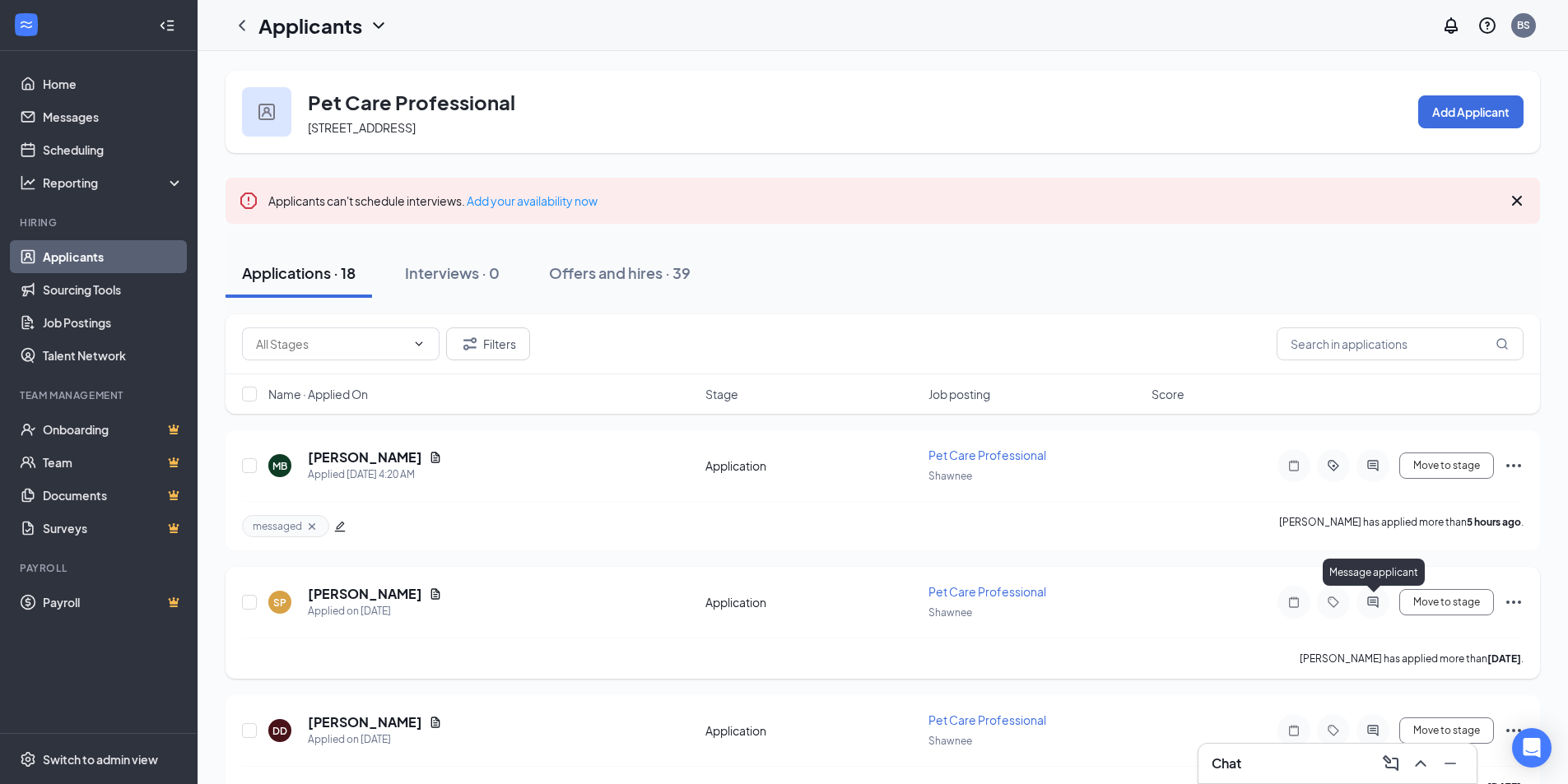
click at [1371, 603] on icon "ActiveChat" at bounding box center [1373, 602] width 20 height 14
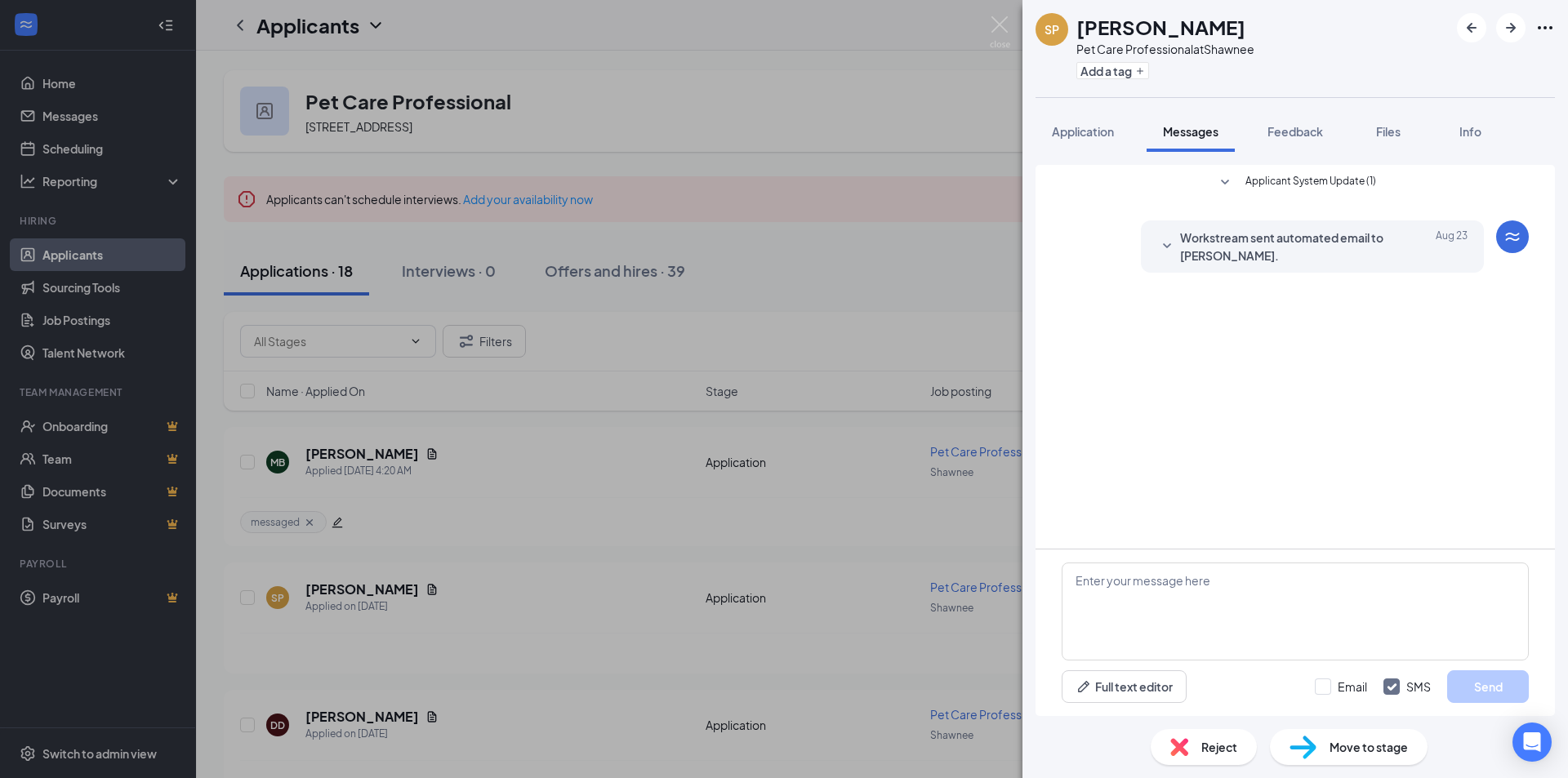
click at [619, 613] on div "SP [PERSON_NAME] Pet Care Professional at Shawnee Add a tag Application Message…" at bounding box center [784, 389] width 1568 height 778
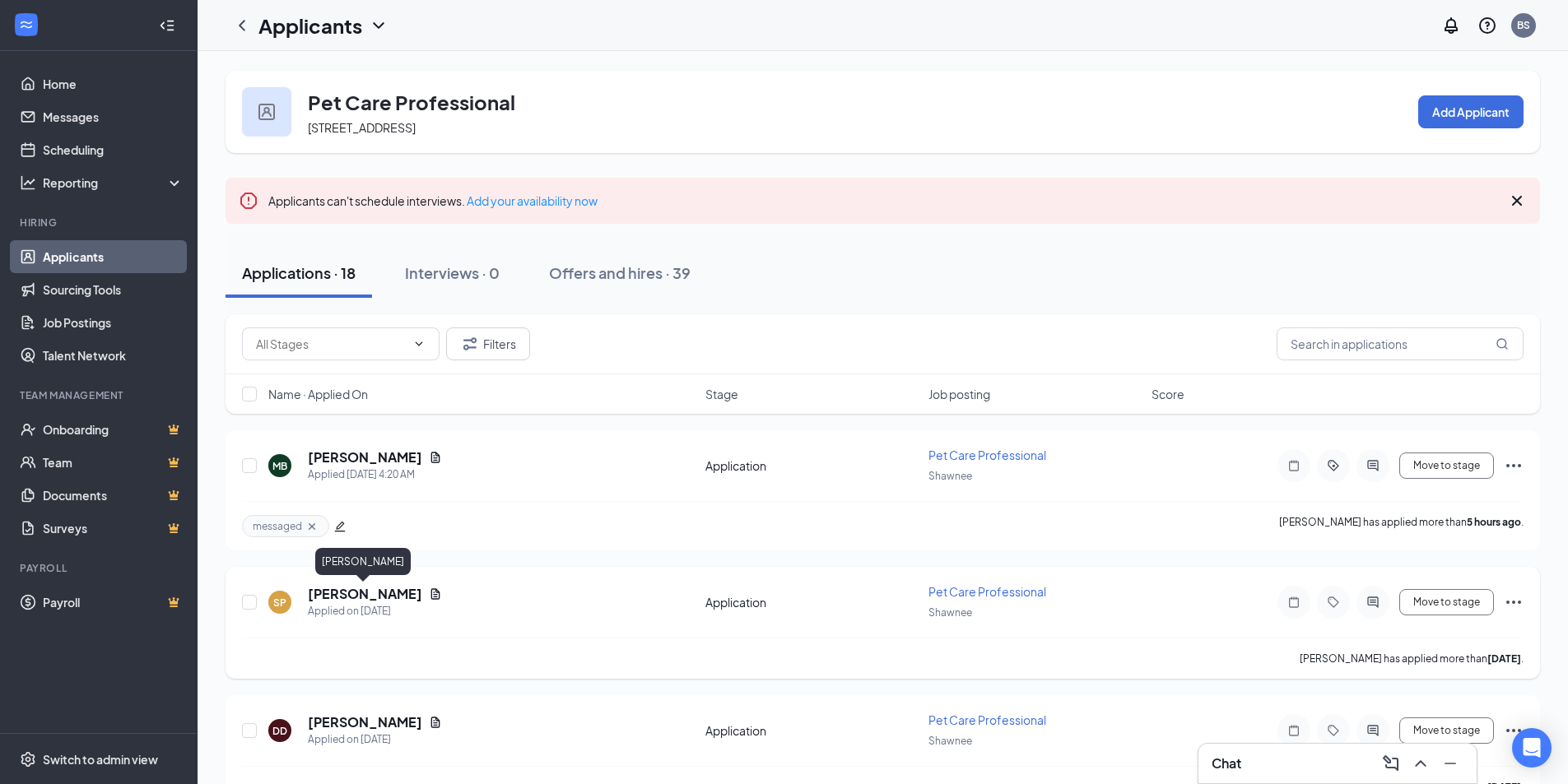
click at [387, 599] on h5 "[PERSON_NAME]" at bounding box center [365, 594] width 115 height 18
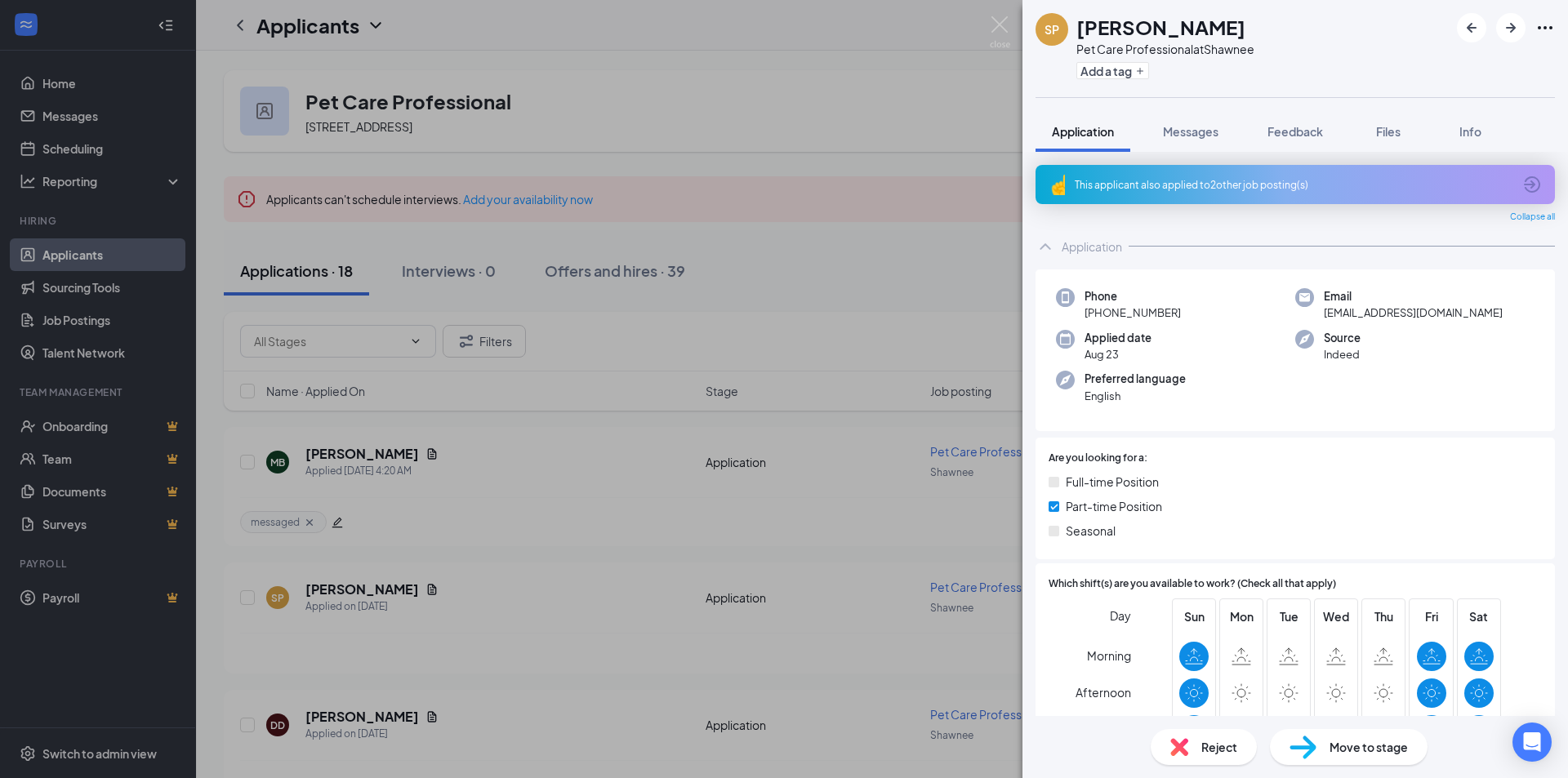
click at [506, 589] on div "SP [PERSON_NAME] Pet Care Professional at Shawnee Add a tag Application Message…" at bounding box center [784, 389] width 1568 height 778
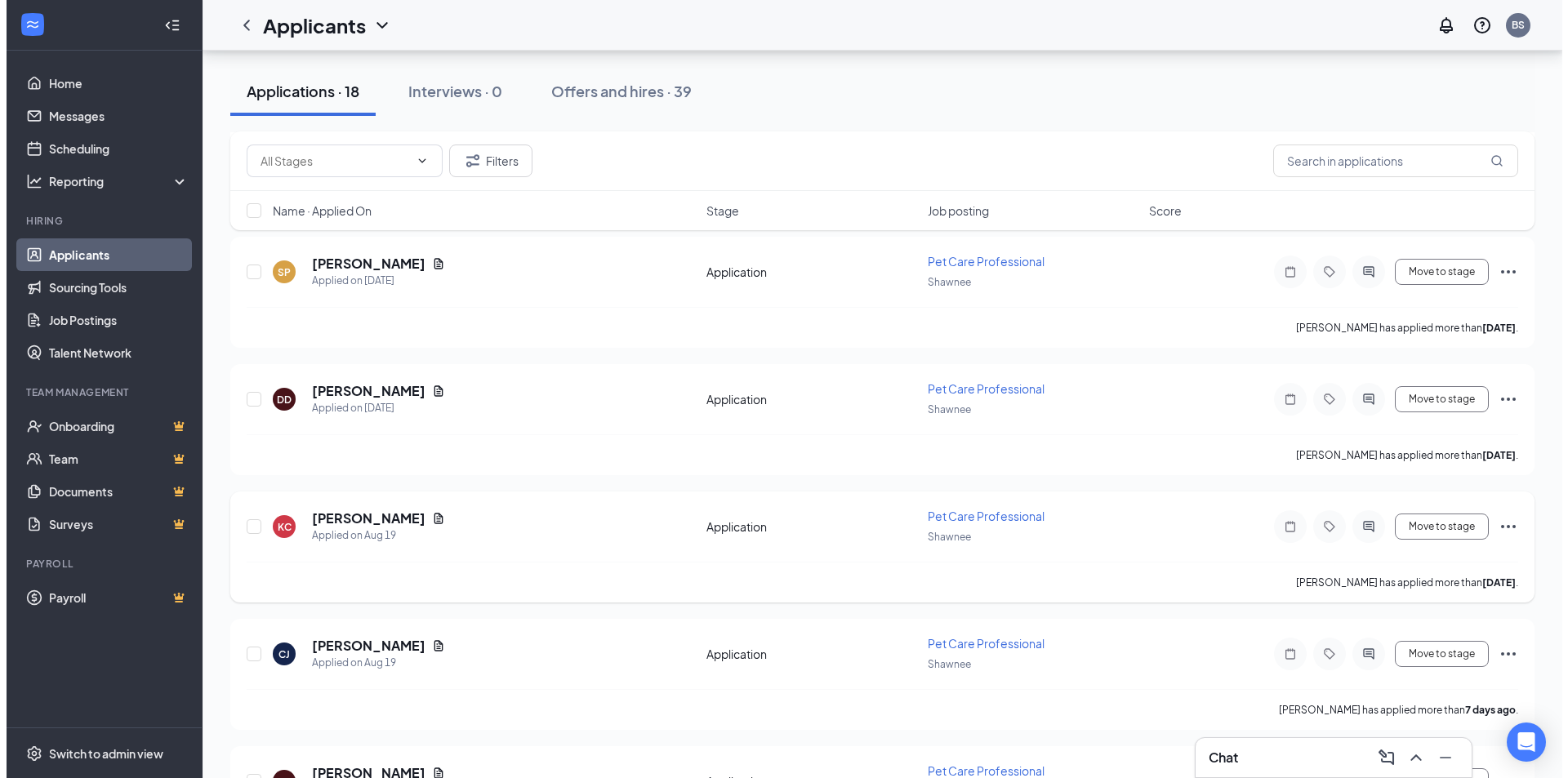
scroll to position [327, 0]
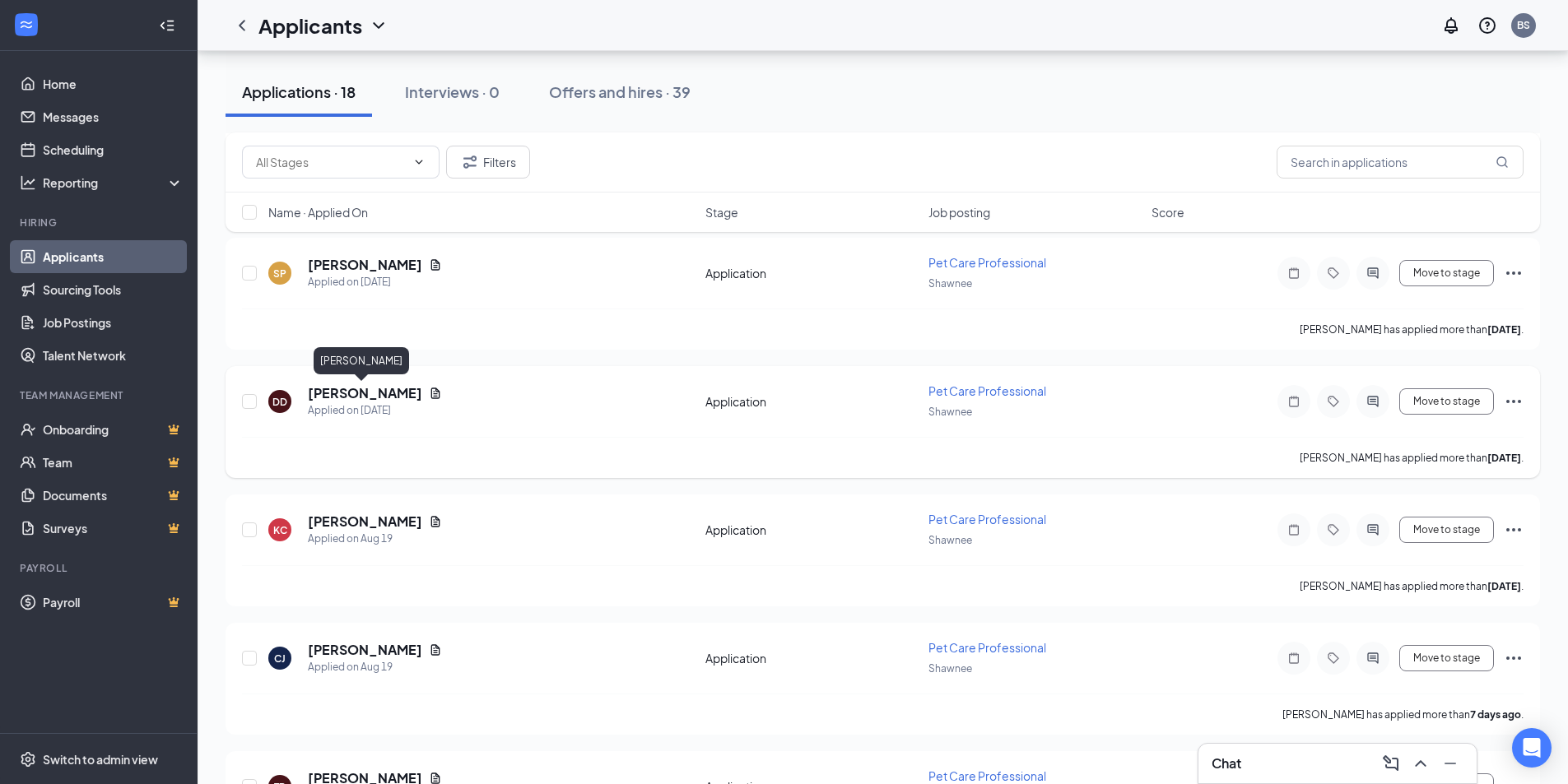
click at [341, 396] on h5 "[PERSON_NAME]" at bounding box center [365, 393] width 115 height 18
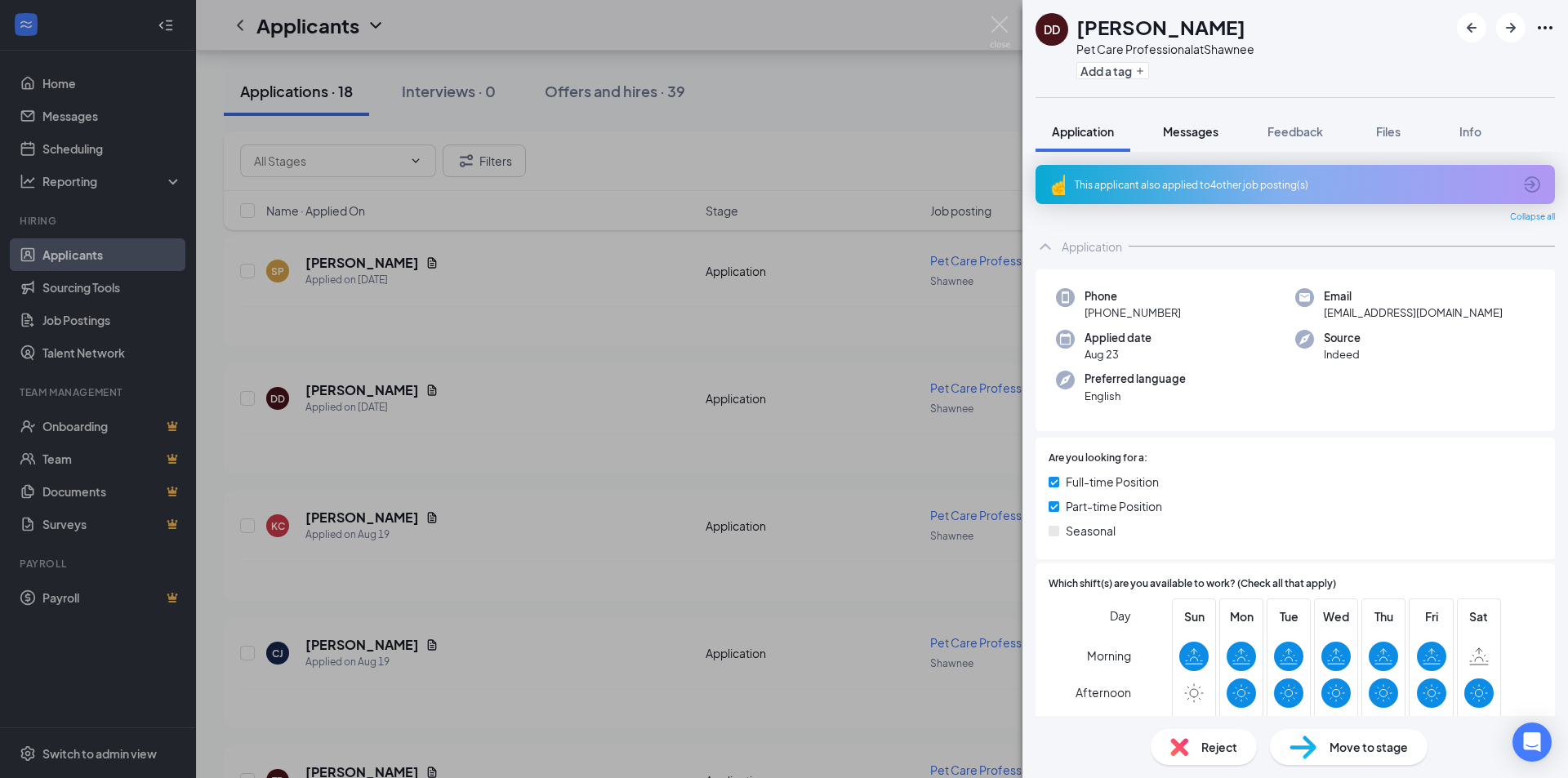
click at [1188, 130] on span "Messages" at bounding box center [1191, 132] width 56 height 14
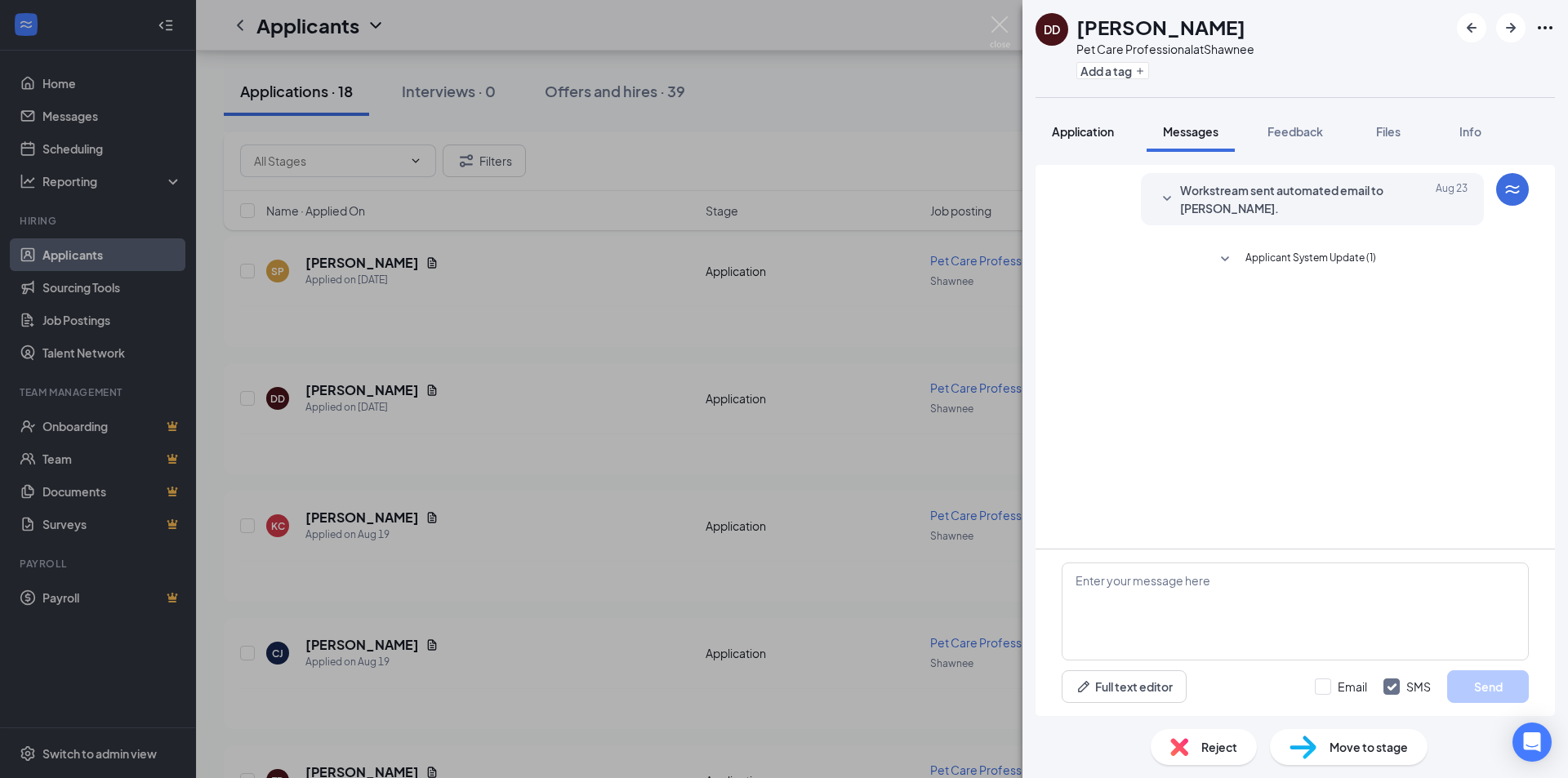
click at [1082, 130] on span "Application" at bounding box center [1083, 132] width 62 height 14
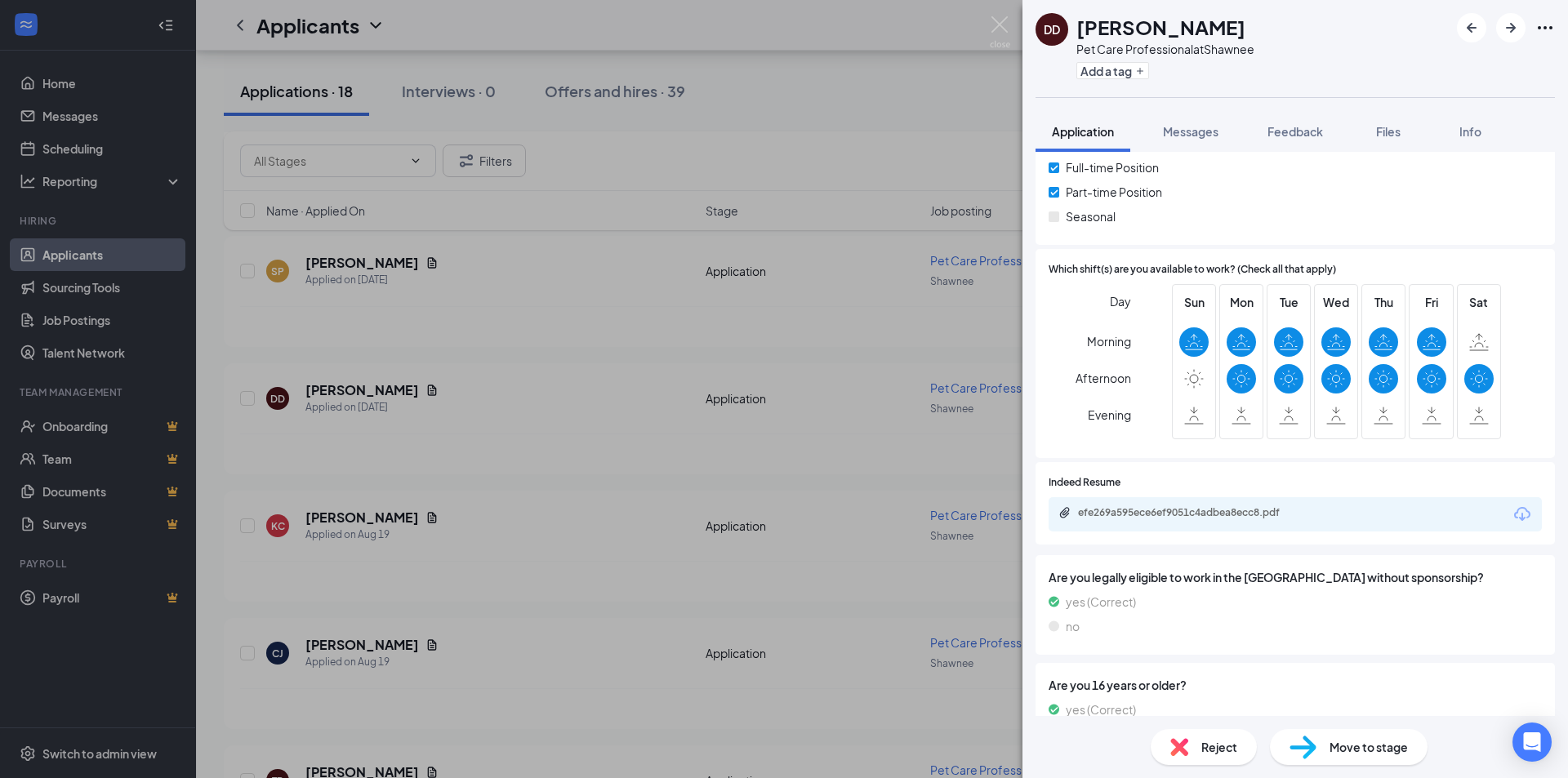
scroll to position [365, 0]
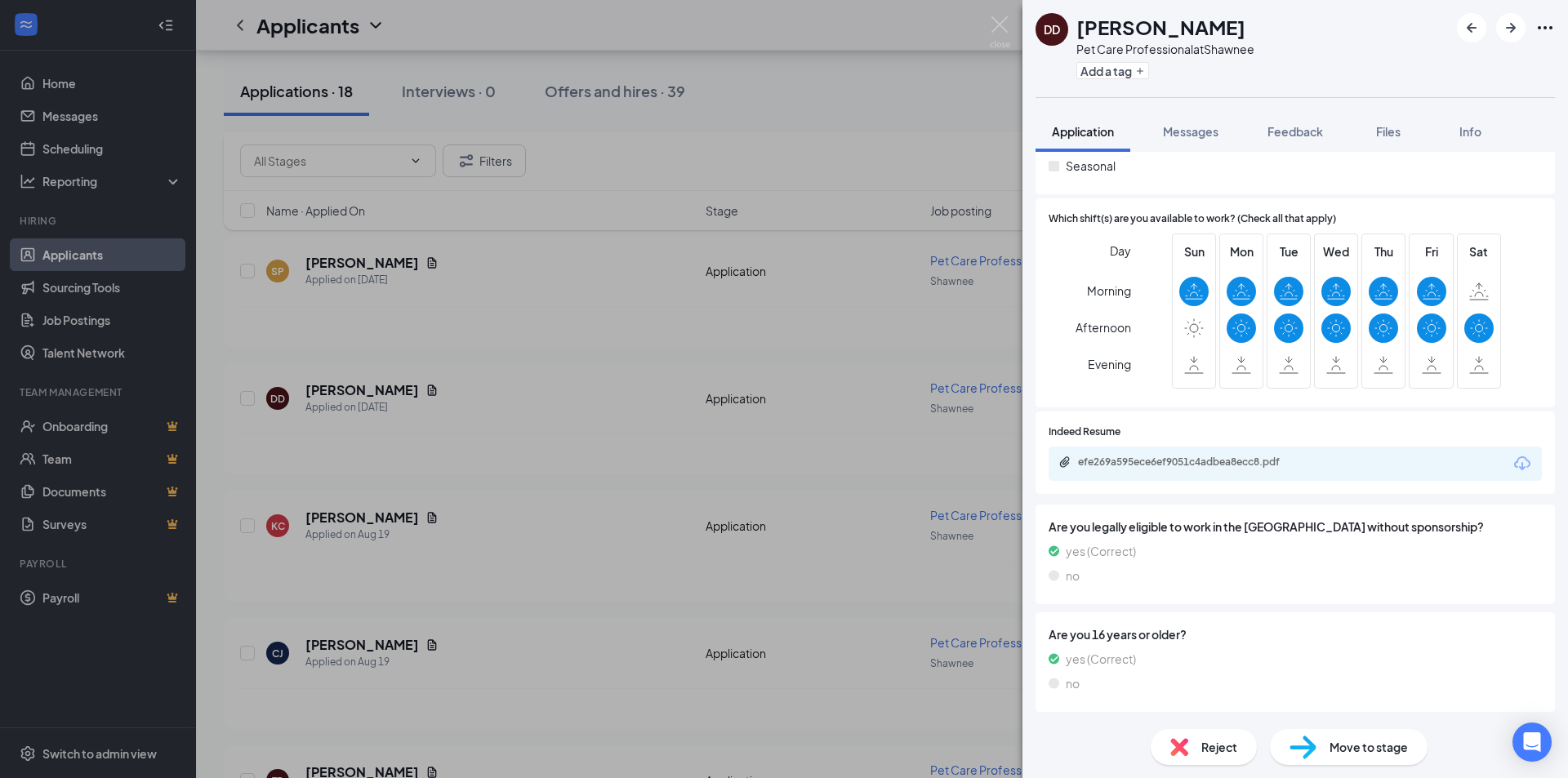
click at [456, 589] on div "DD [PERSON_NAME] Pet Care Professional at Shawnee Add a tag Application Message…" at bounding box center [784, 389] width 1568 height 778
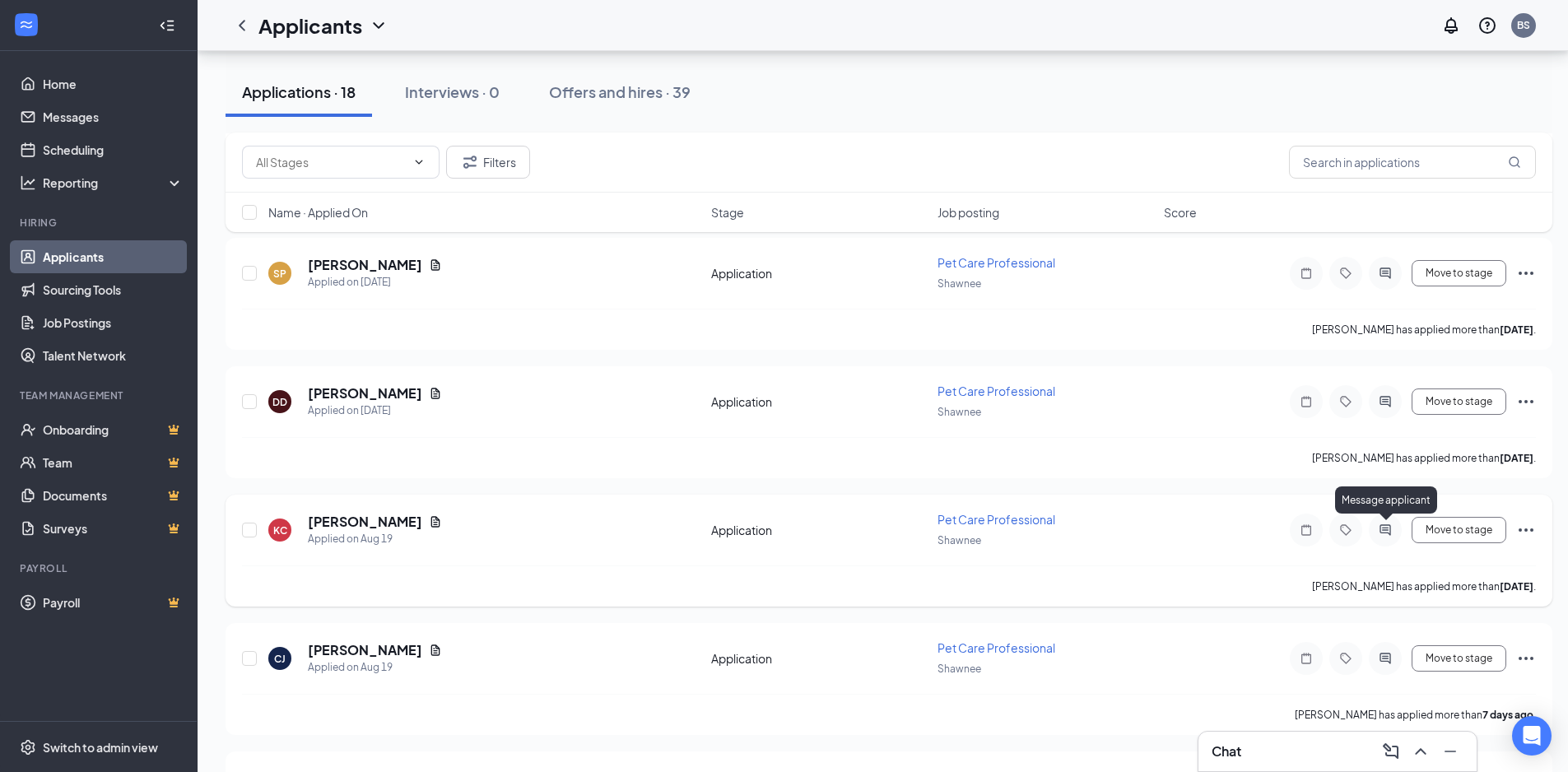
click at [1389, 525] on icon "ActiveChat" at bounding box center [1386, 530] width 20 height 14
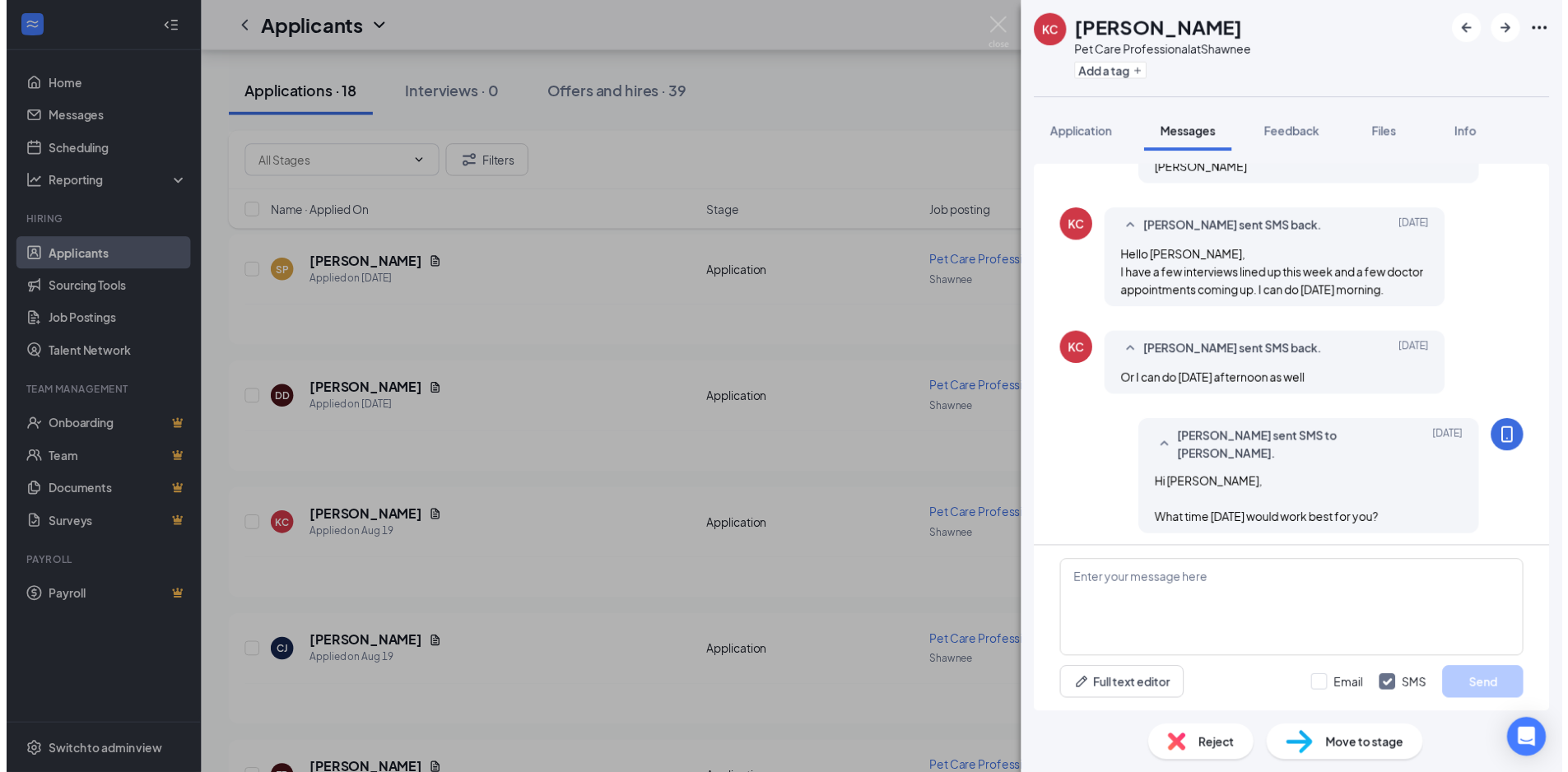
scroll to position [290, 0]
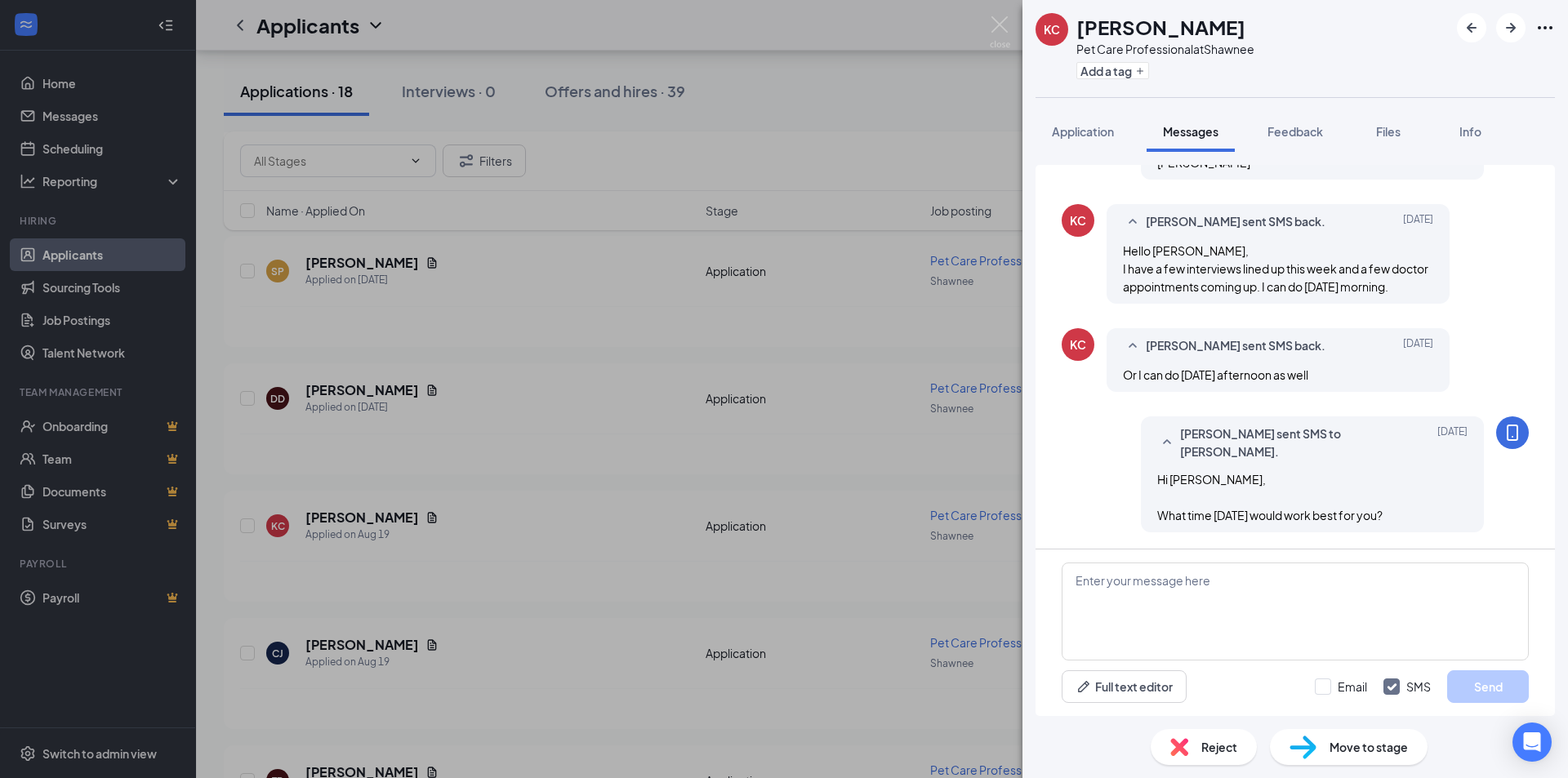
click at [565, 608] on div "[PERSON_NAME] [PERSON_NAME] Pet Care Professional at Shawnee Add a tag Applicat…" at bounding box center [784, 389] width 1568 height 778
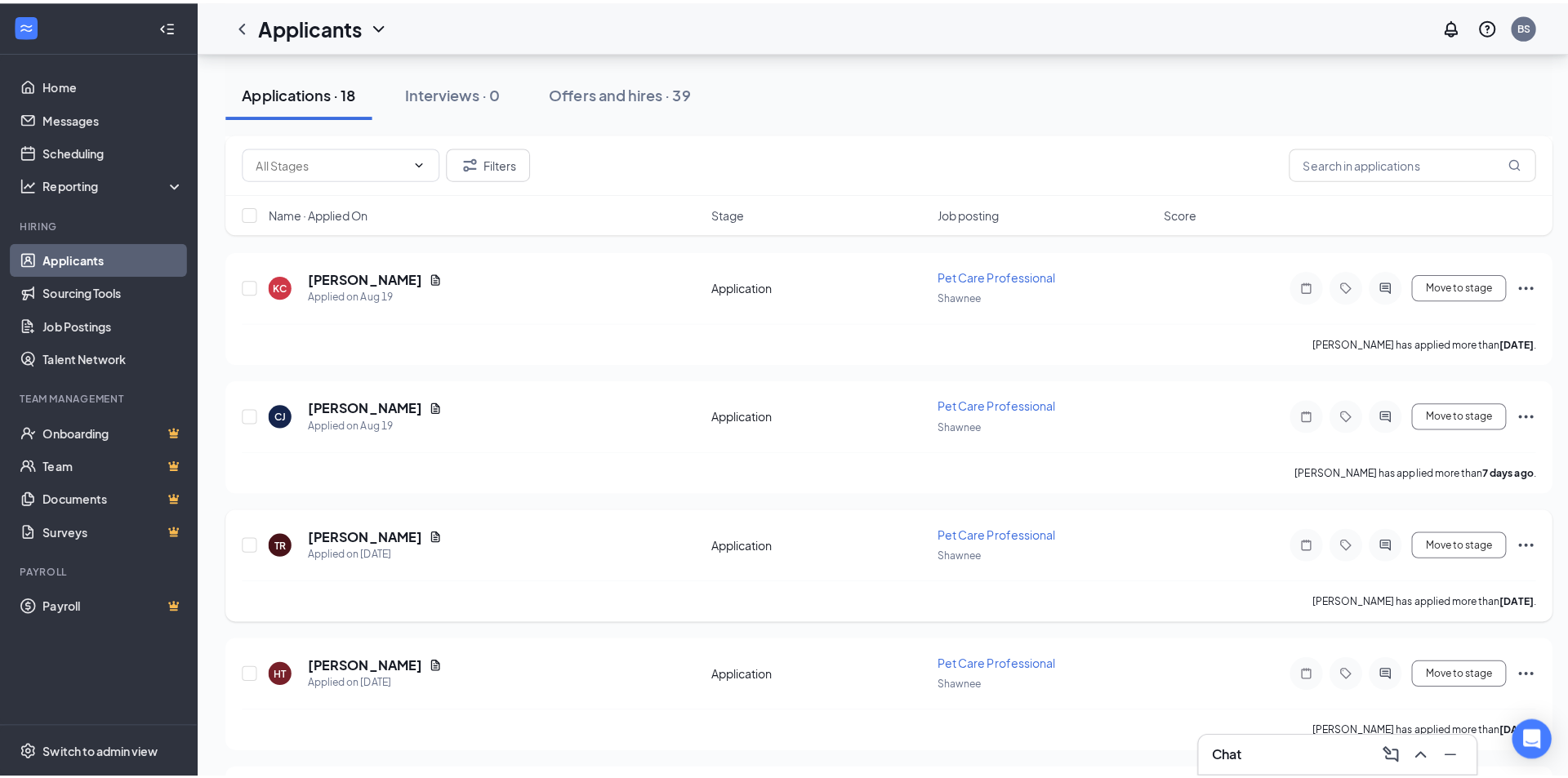
scroll to position [571, 0]
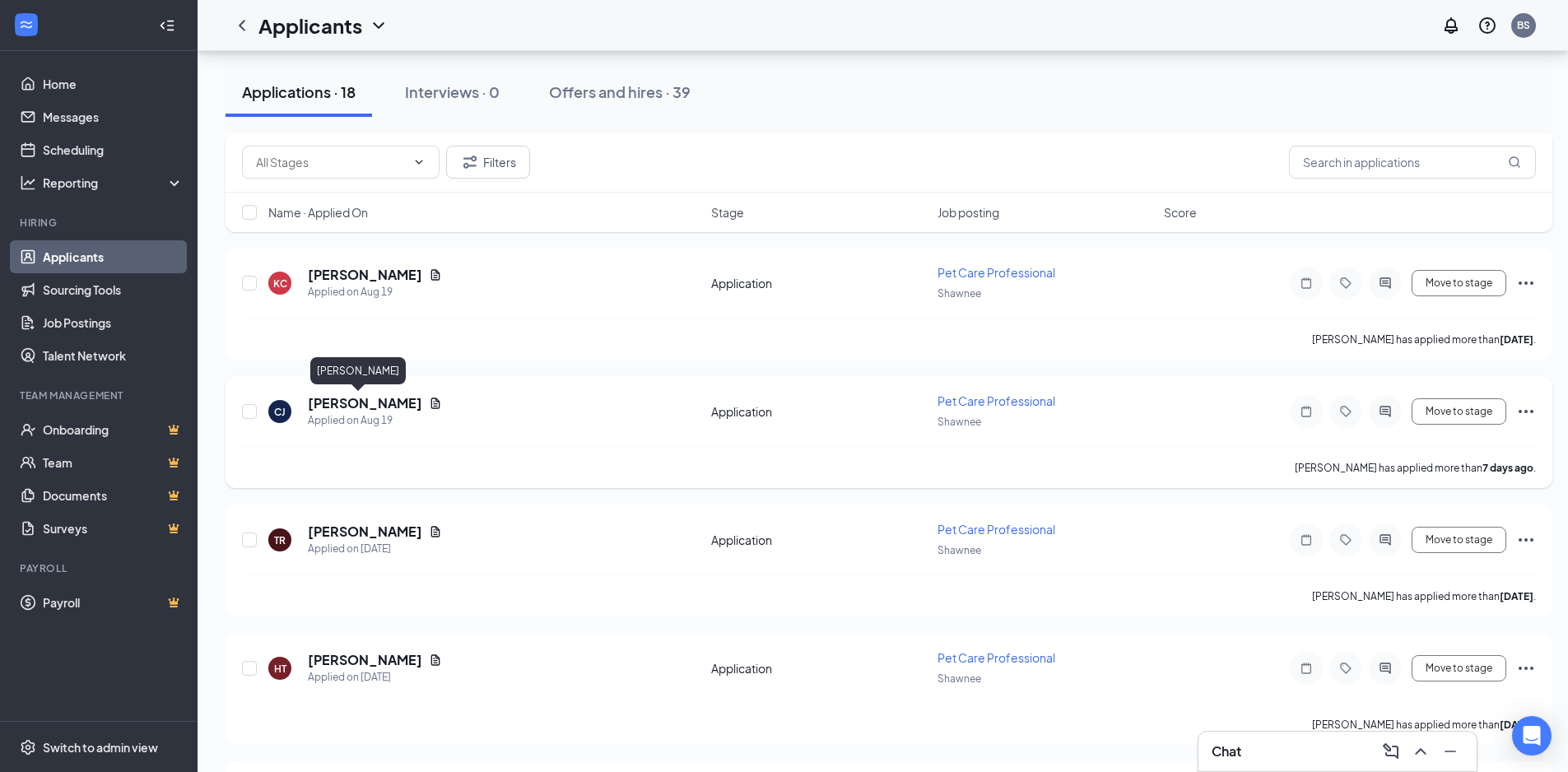
click at [330, 400] on h5 "[PERSON_NAME]" at bounding box center [365, 404] width 115 height 18
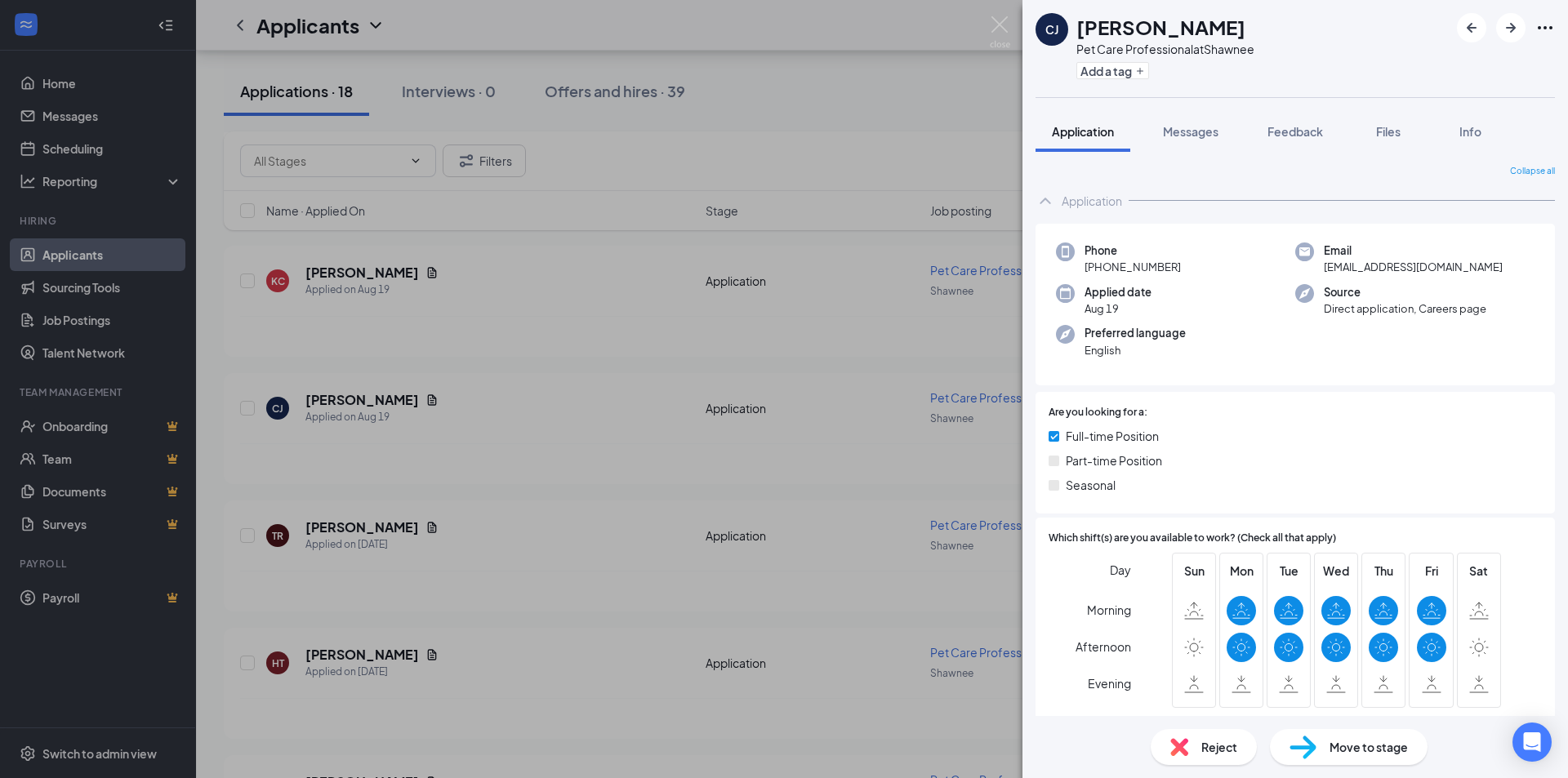
click at [580, 526] on div "[PERSON_NAME] Pet Care Professional at Shawnee Add a tag Application Messages F…" at bounding box center [784, 389] width 1568 height 778
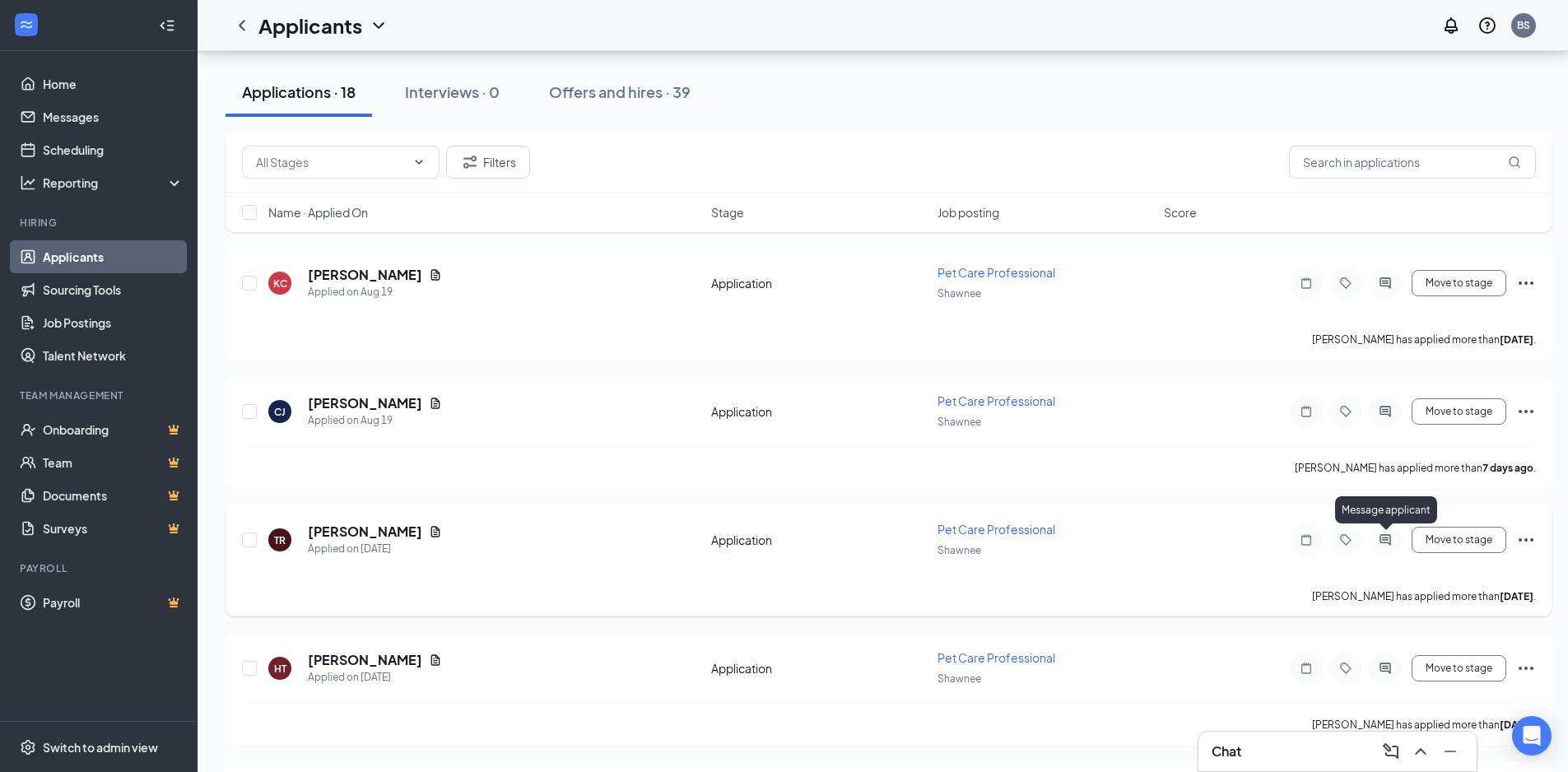
click at [1385, 536] on icon "ActiveChat" at bounding box center [1386, 540] width 20 height 14
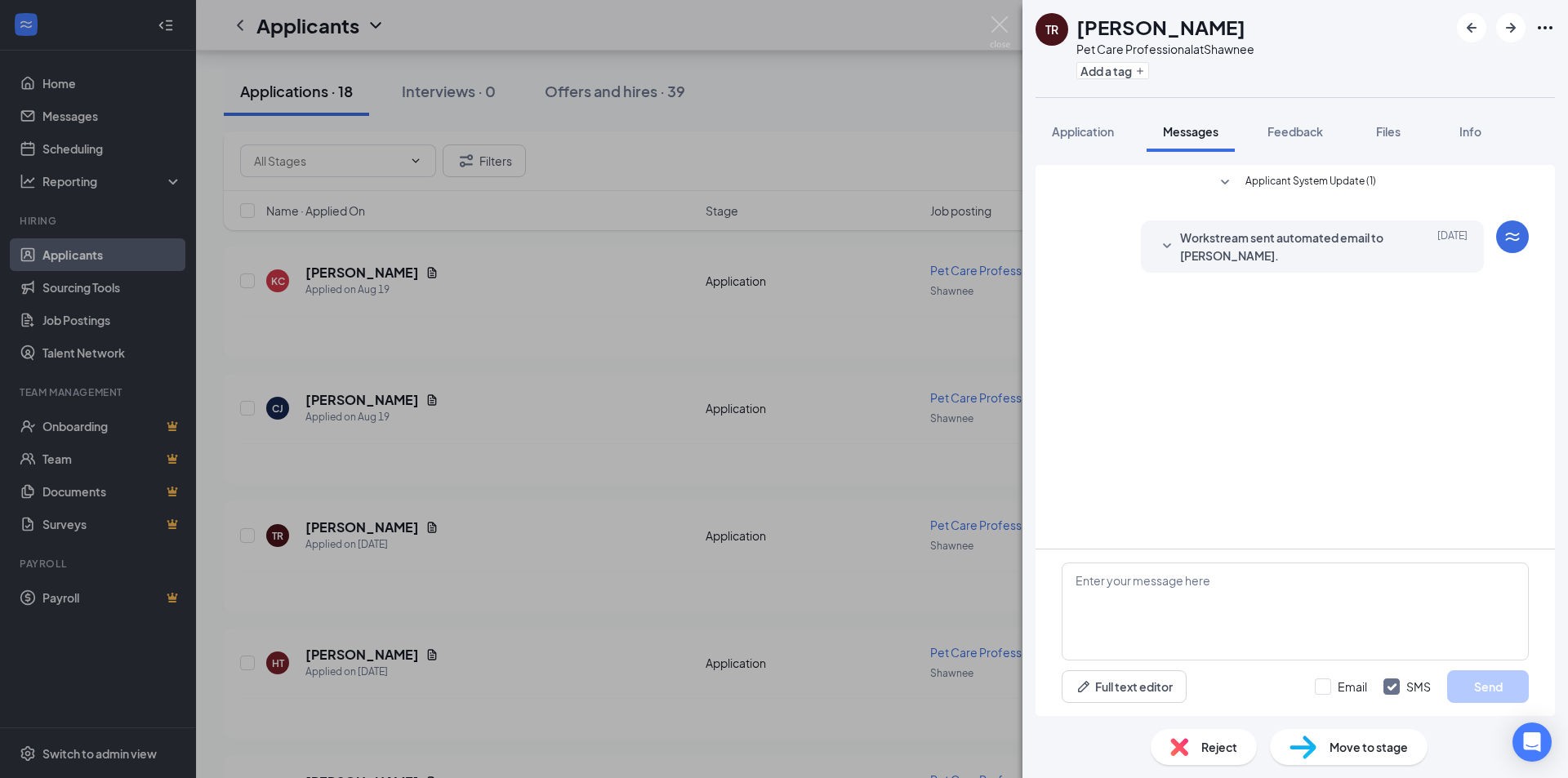
click at [760, 602] on div "TR [PERSON_NAME] Pet Care Professional at Shawnee Add a tag Application Message…" at bounding box center [784, 389] width 1568 height 778
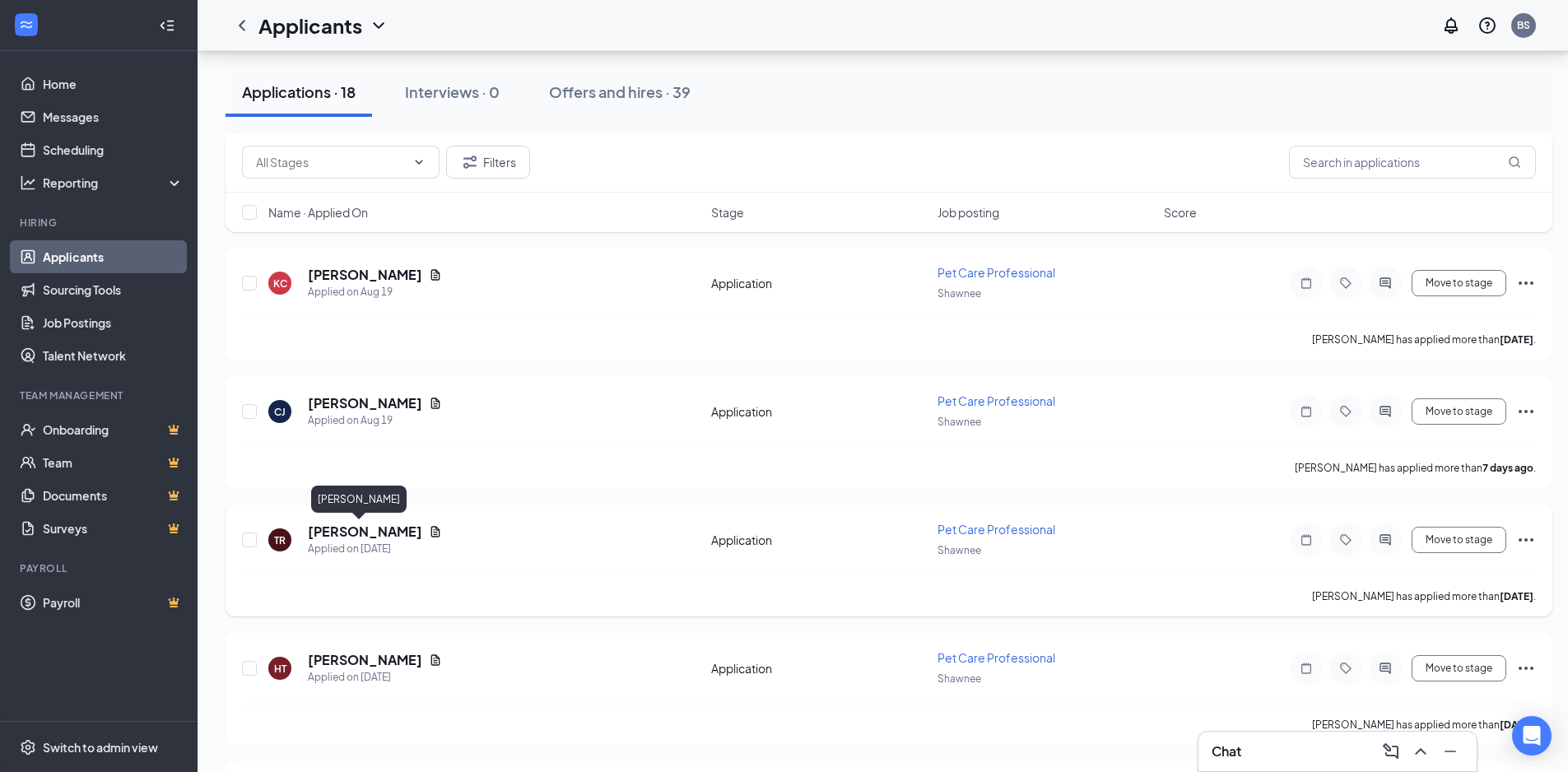
click at [339, 535] on h5 "[PERSON_NAME]" at bounding box center [365, 532] width 115 height 18
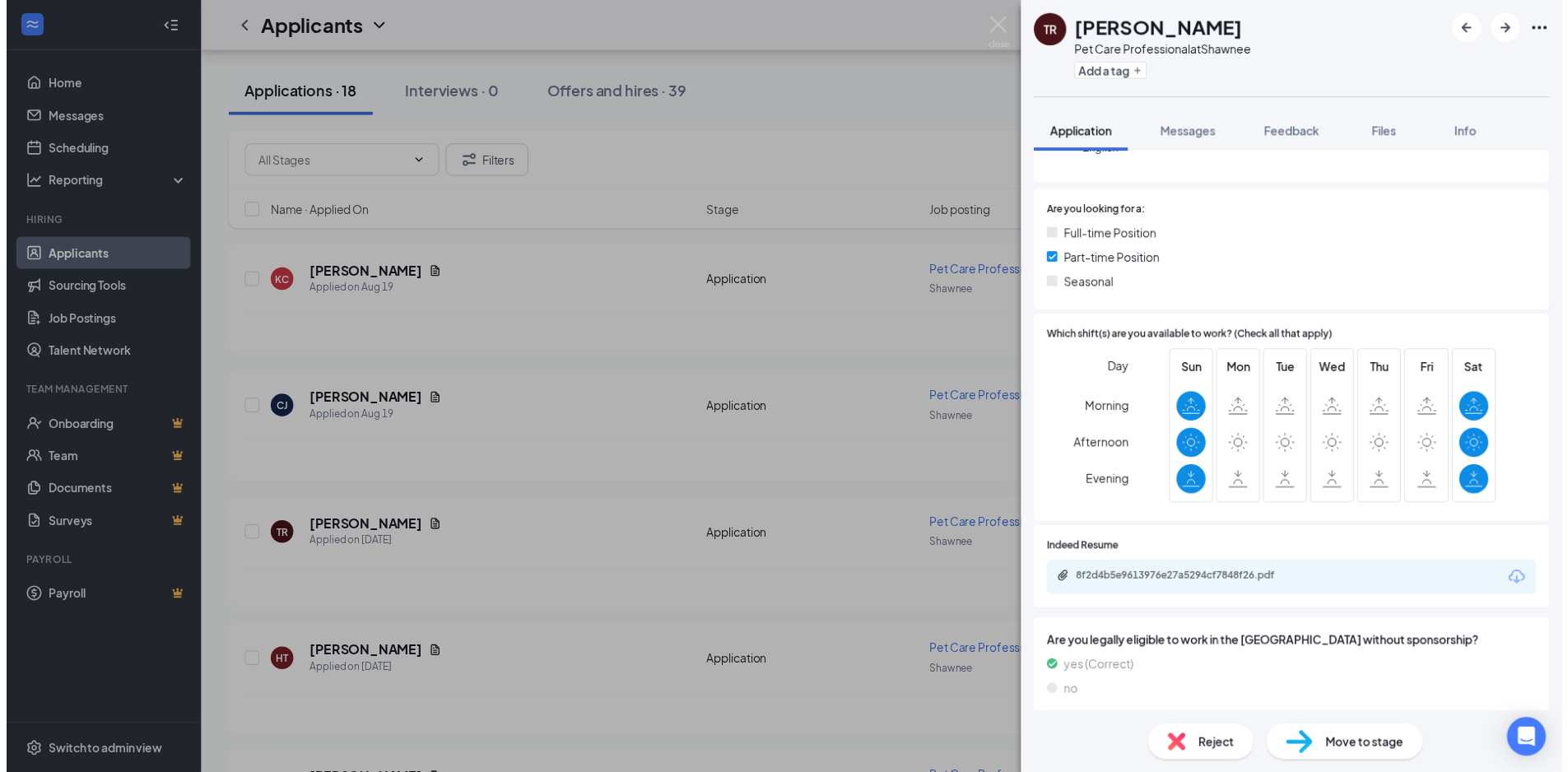
scroll to position [247, 0]
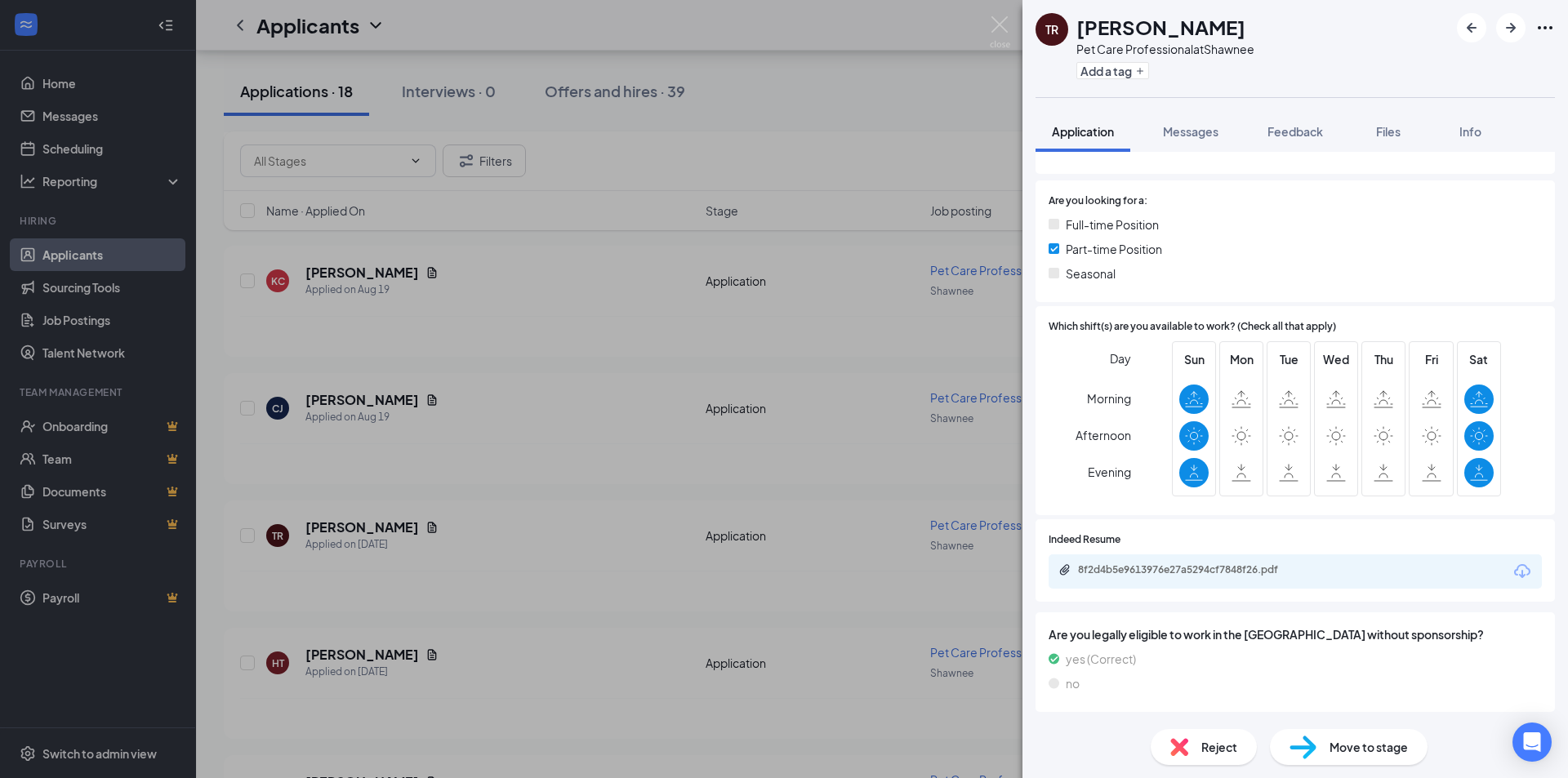
click at [414, 535] on div "TR [PERSON_NAME] Pet Care Professional at Shawnee Add a tag Application Message…" at bounding box center [784, 389] width 1568 height 778
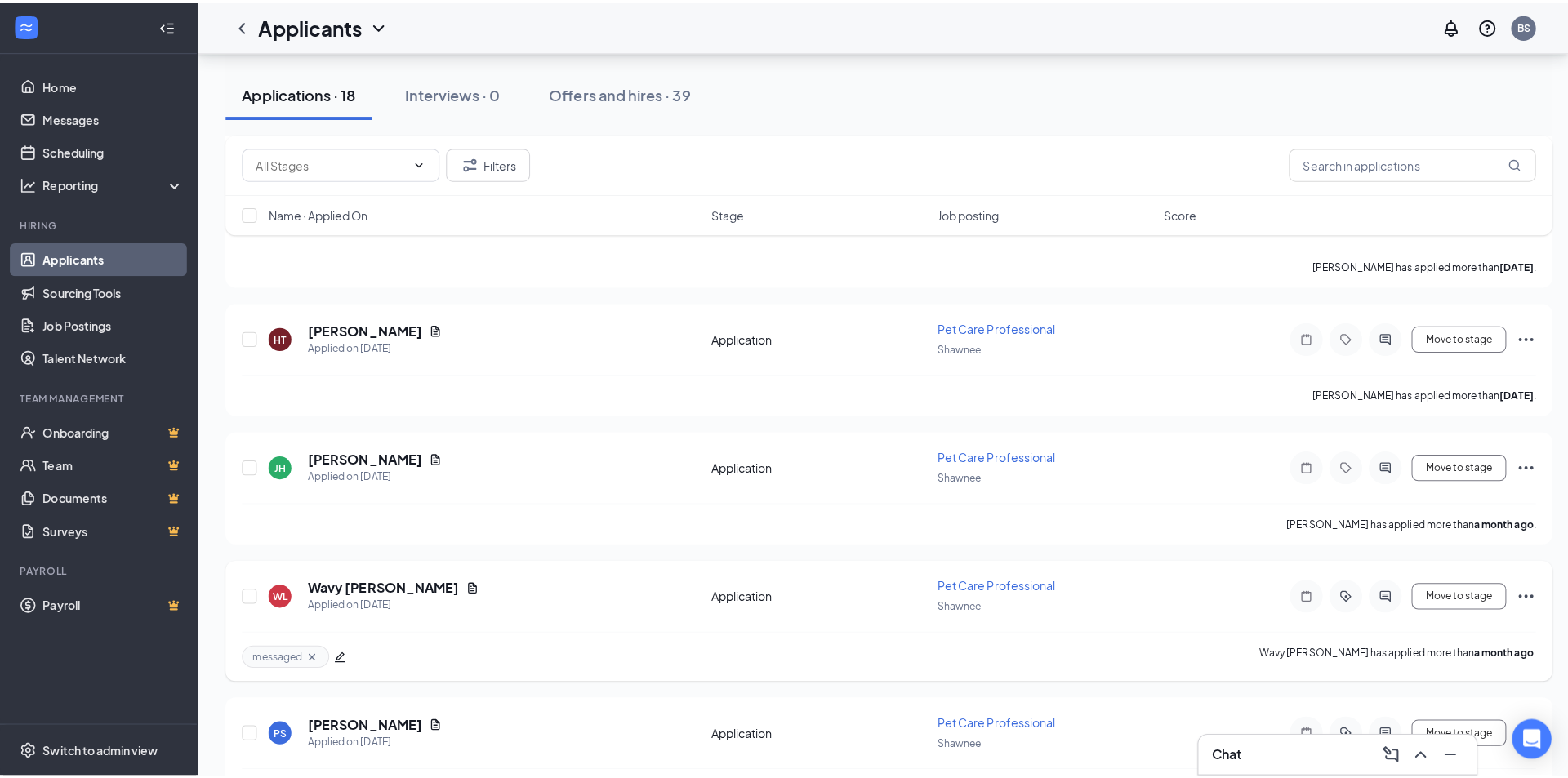
scroll to position [979, 0]
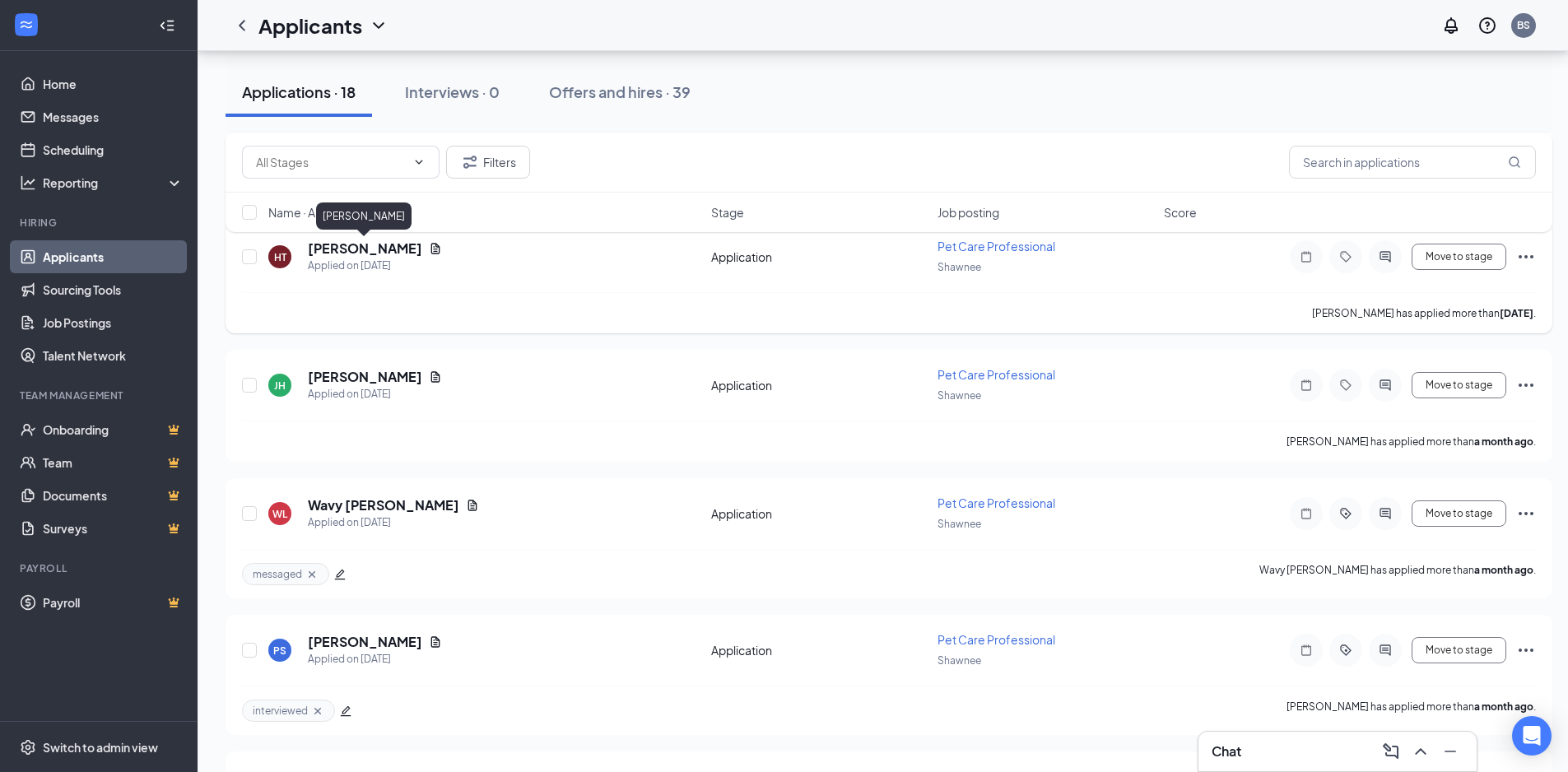
click at [362, 252] on h5 "[PERSON_NAME]" at bounding box center [365, 248] width 115 height 18
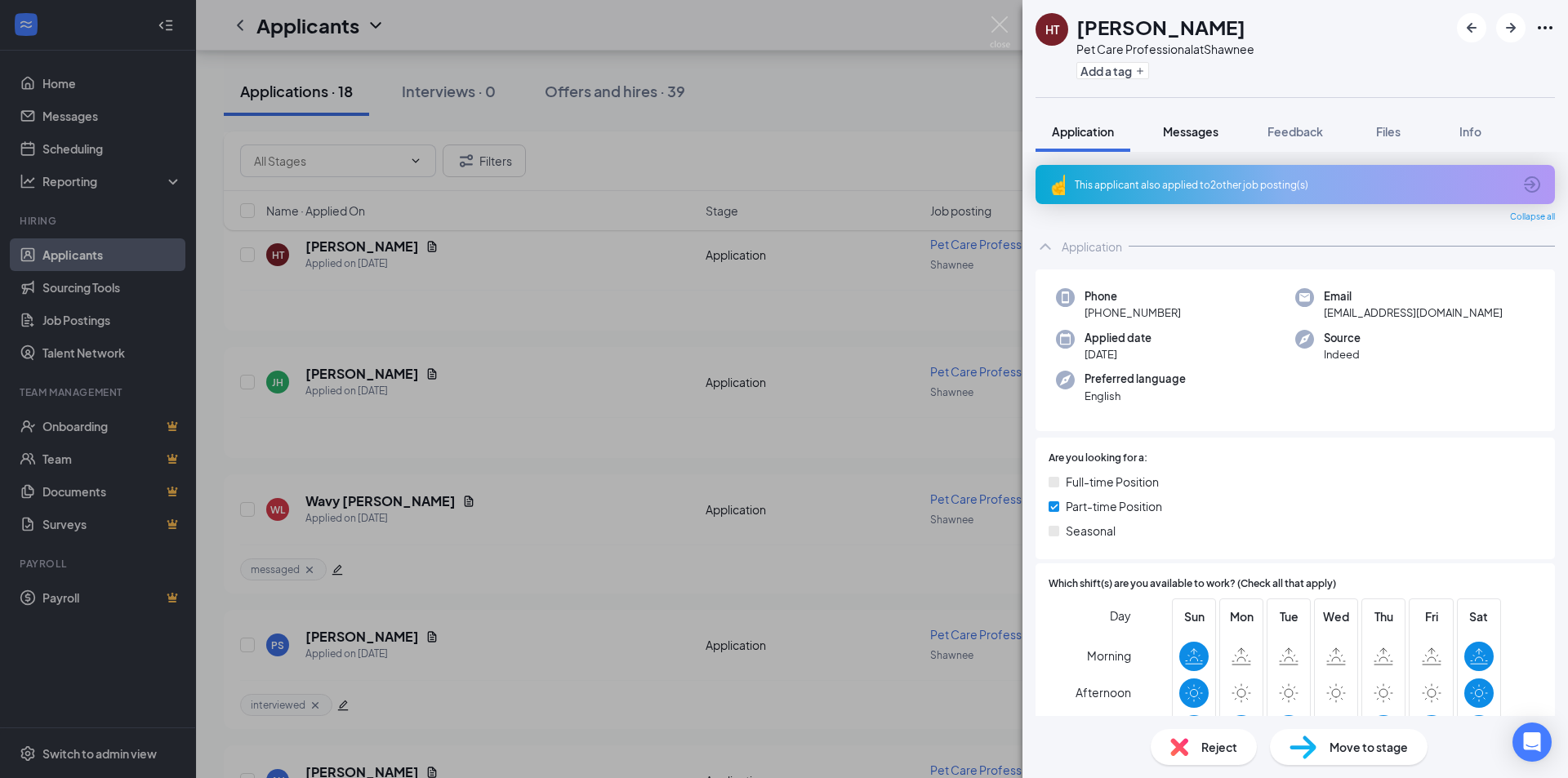
click at [1185, 132] on span "Messages" at bounding box center [1191, 132] width 56 height 14
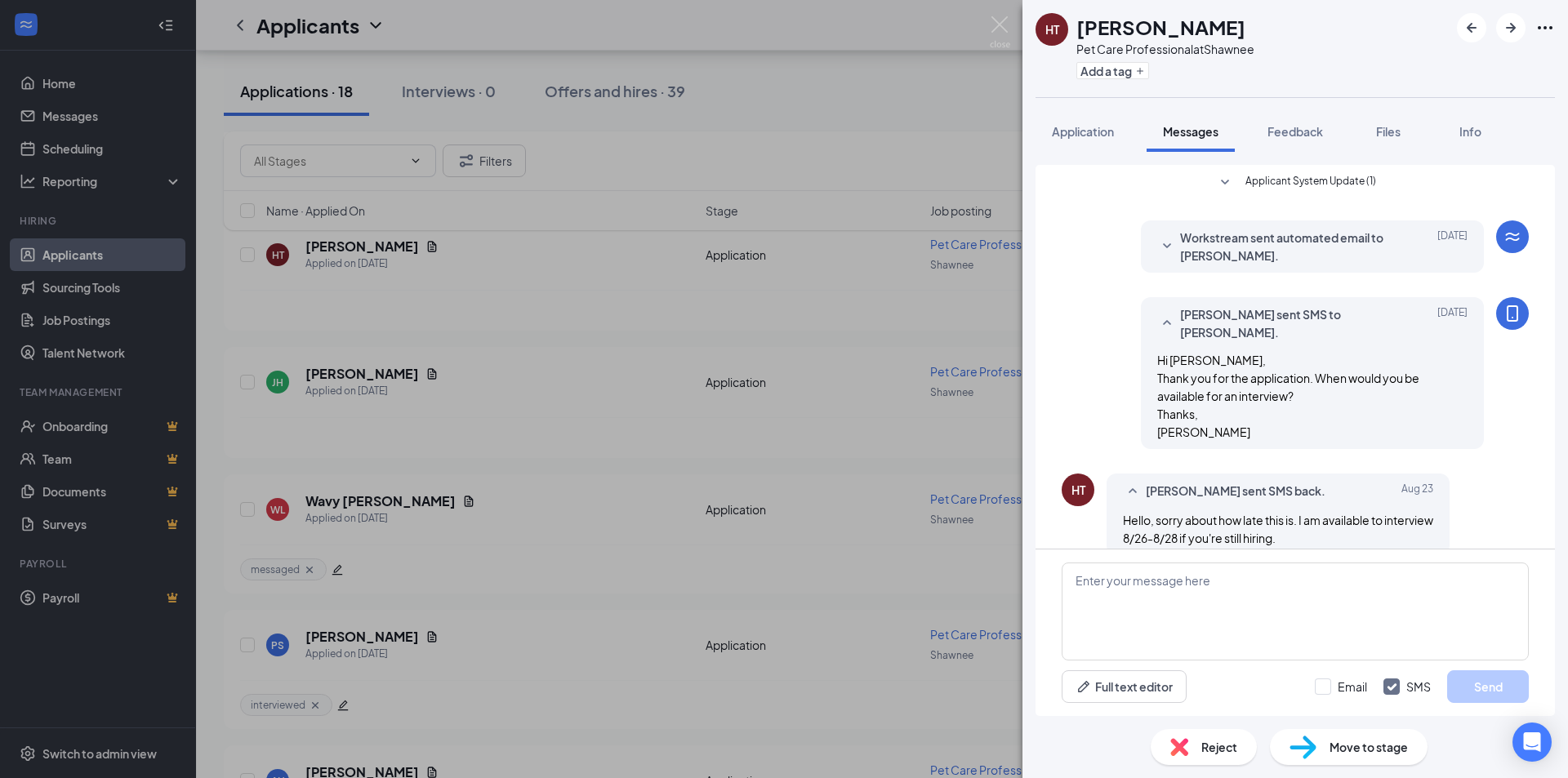
scroll to position [234, 0]
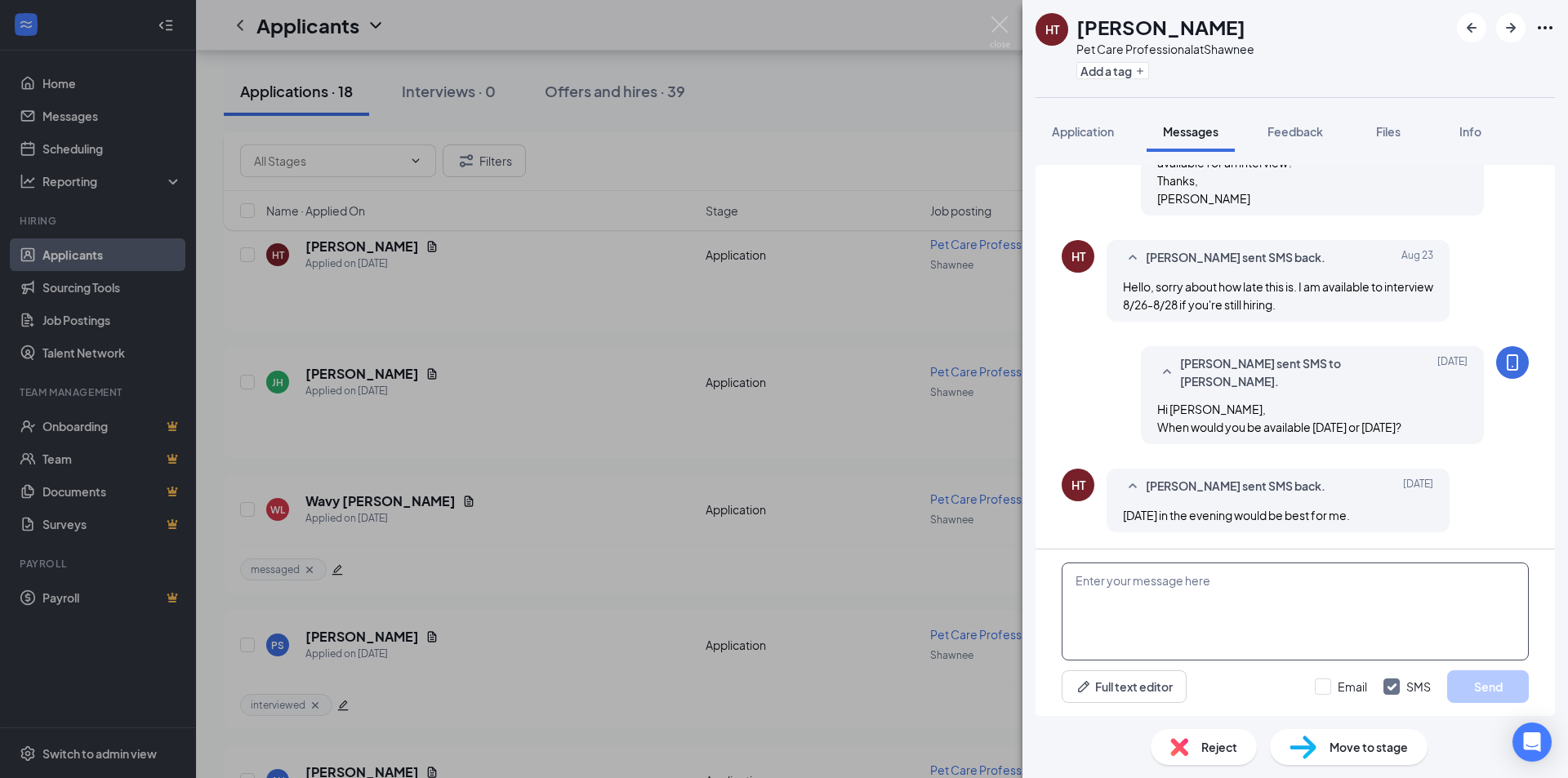
click at [1186, 584] on textarea at bounding box center [1296, 611] width 467 height 98
